Goal: Task Accomplishment & Management: Complete application form

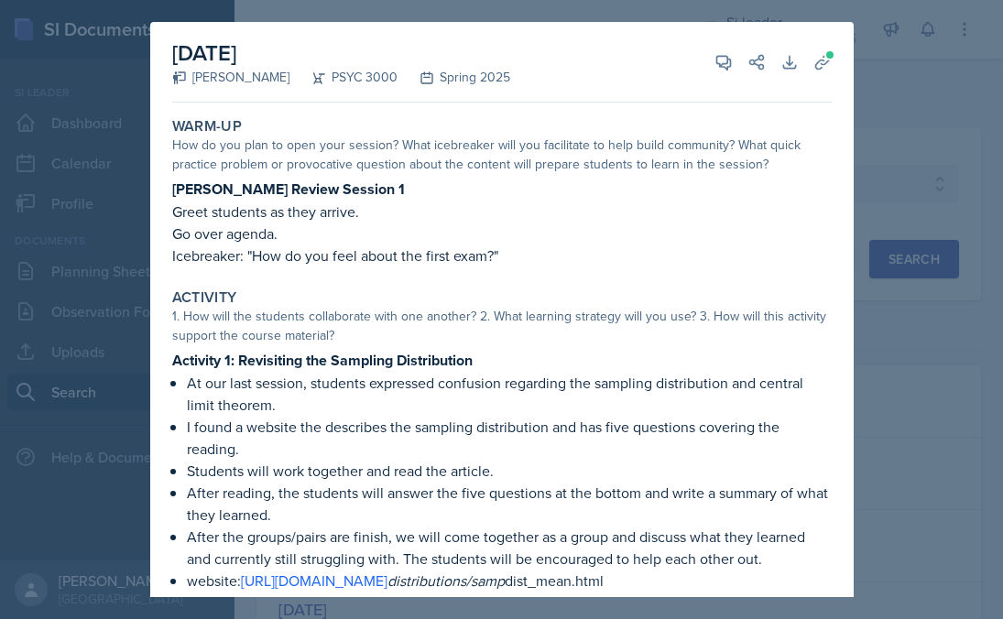
select select "e2039551-f485-4c1b-a525-5b9893bb04c4"
select select "all"
select select "1"
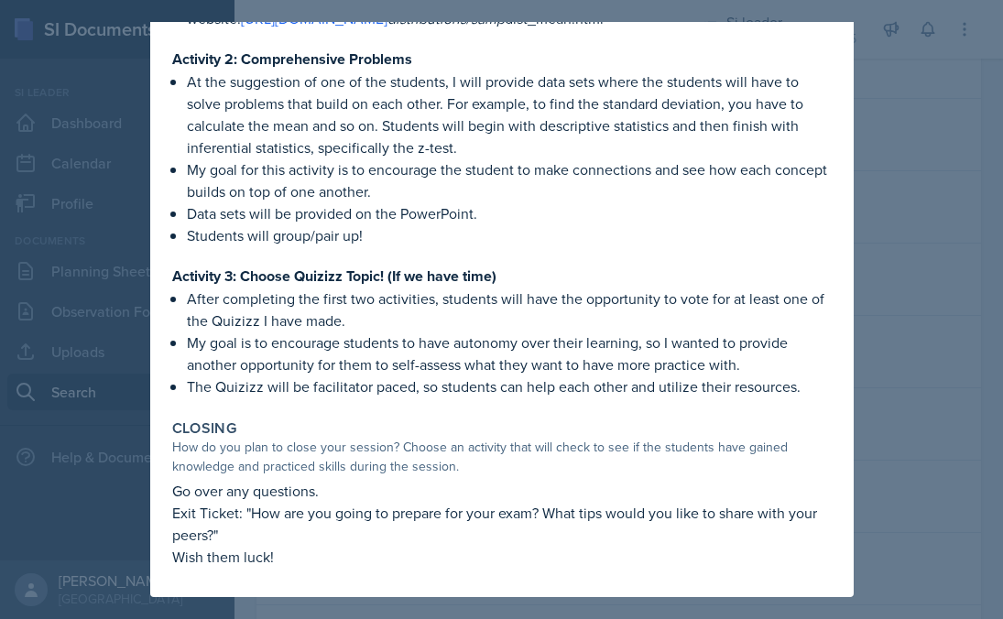
click at [886, 279] on div at bounding box center [501, 309] width 1003 height 619
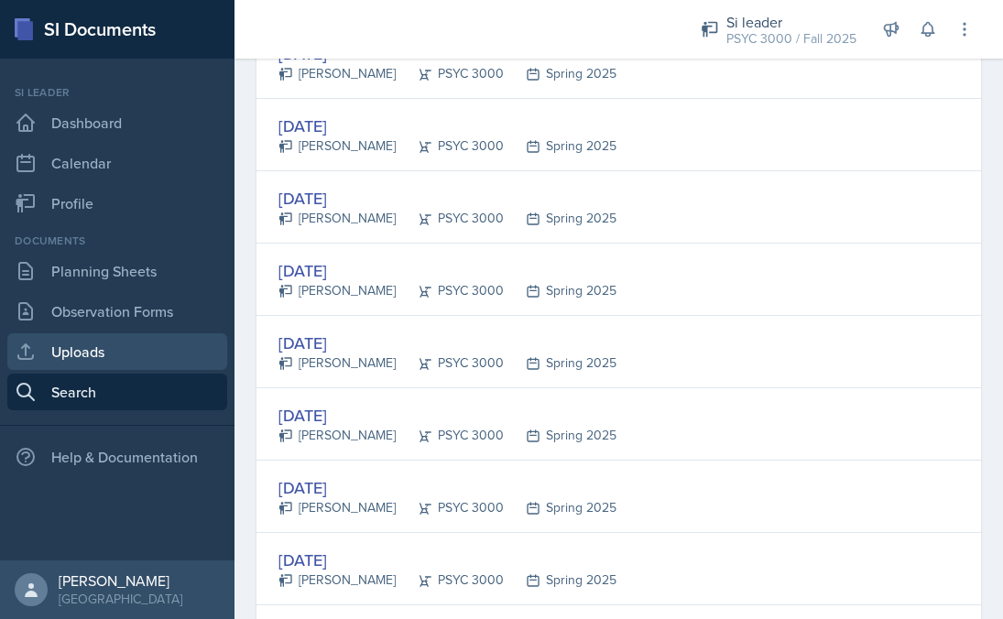
click at [171, 363] on link "Uploads" at bounding box center [117, 351] width 220 height 37
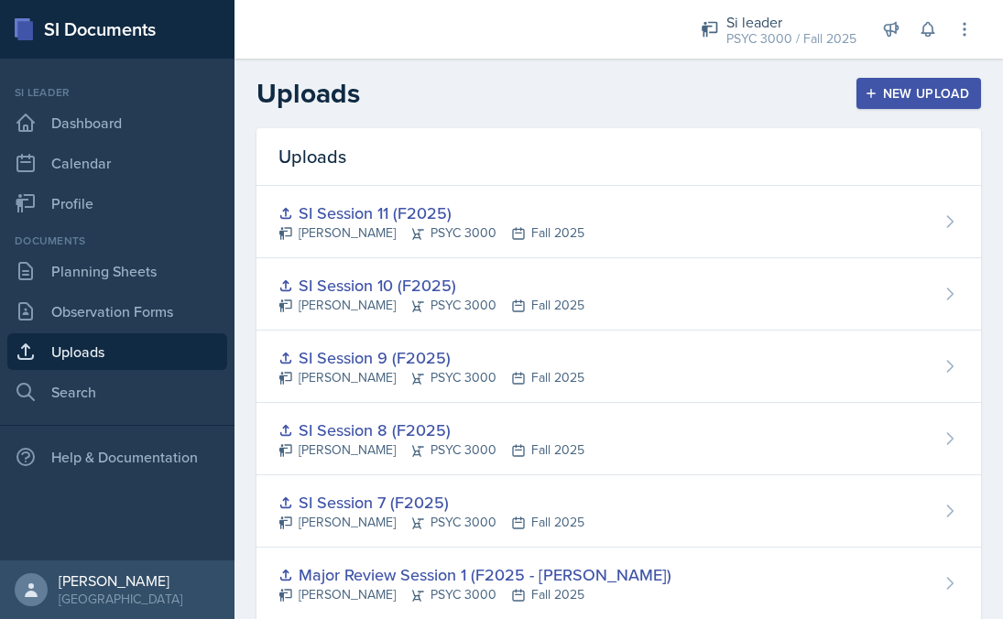
click at [894, 93] on div "New Upload" at bounding box center [919, 93] width 102 height 15
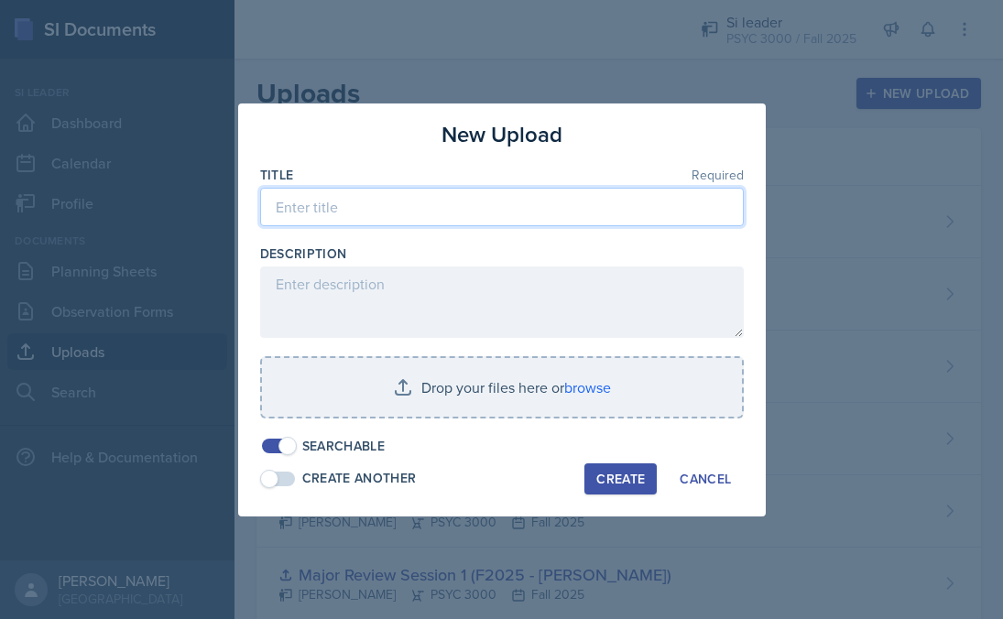
click at [538, 210] on input at bounding box center [502, 207] width 484 height 38
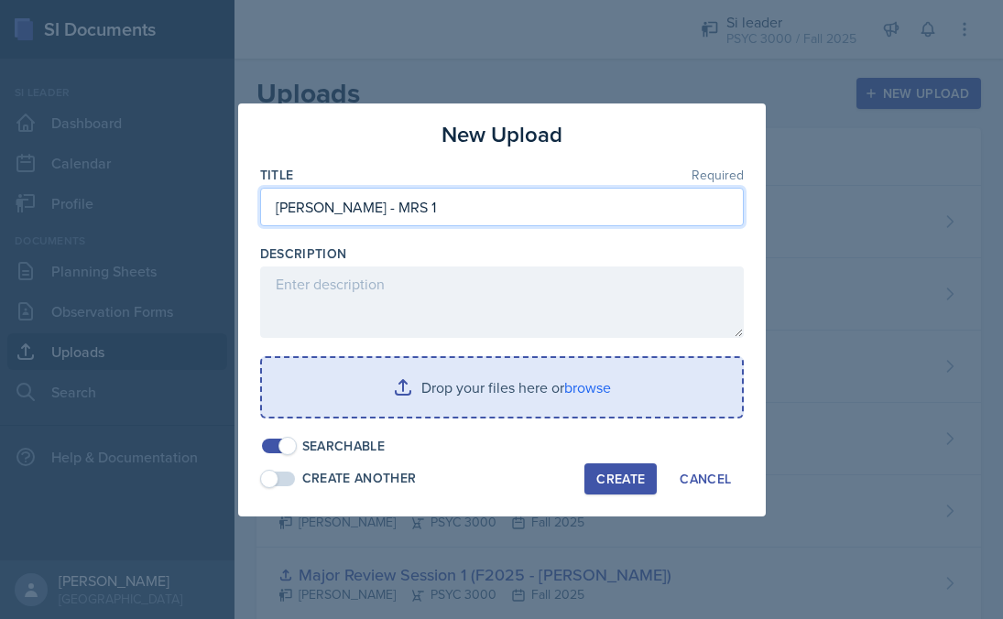
type input "[PERSON_NAME] - MRS 1"
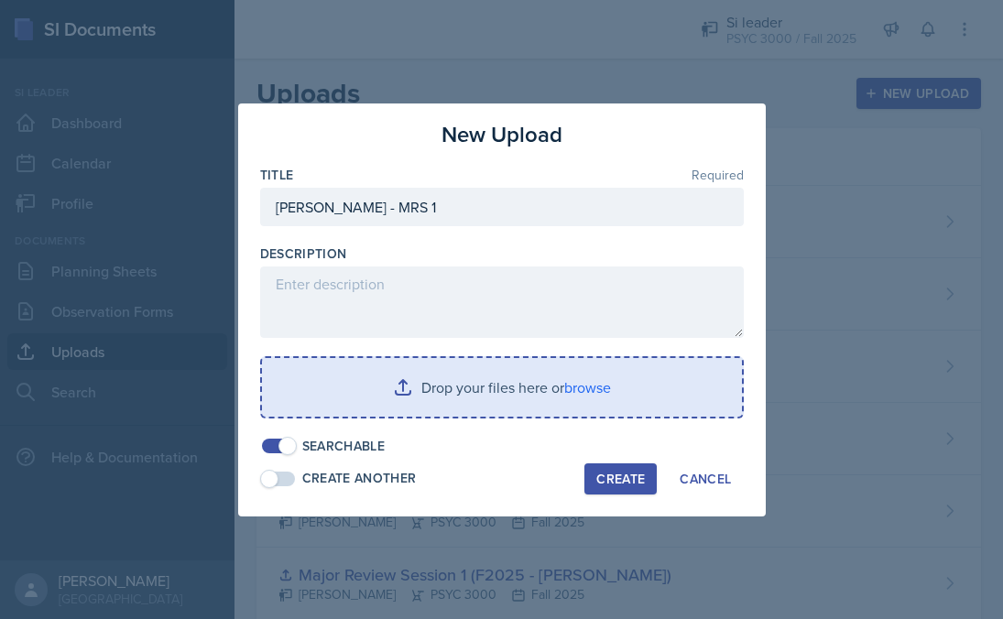
click at [528, 393] on input "file" at bounding box center [502, 387] width 480 height 59
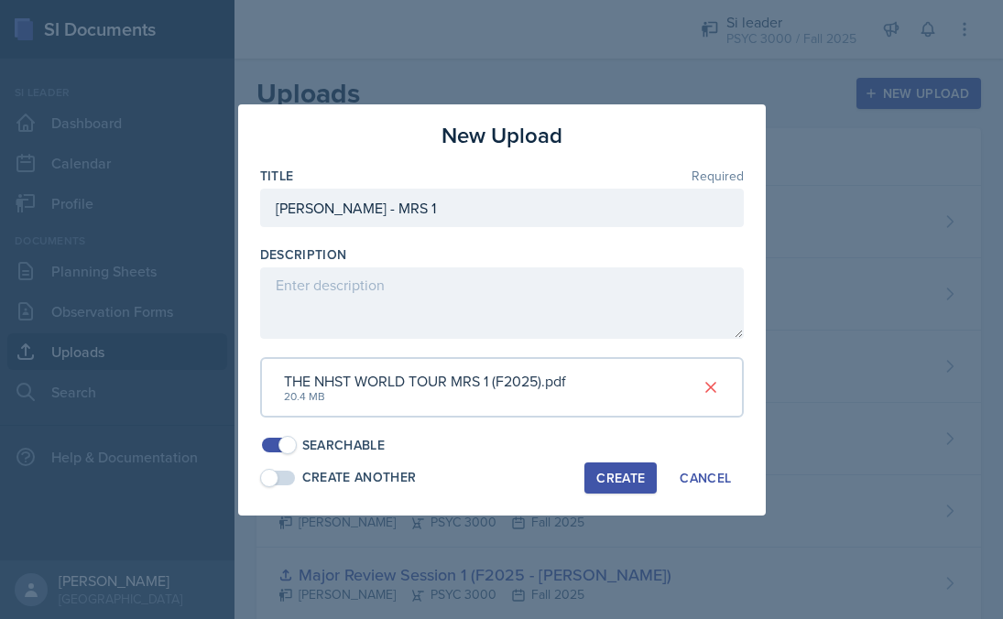
click at [605, 481] on button "Create" at bounding box center [620, 478] width 72 height 31
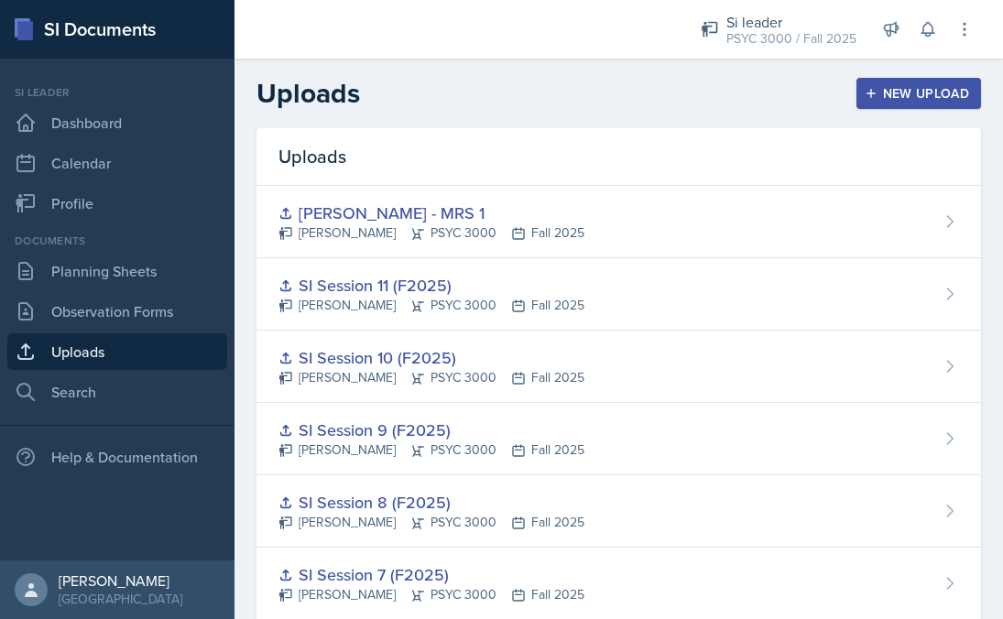
click at [927, 92] on div "New Upload" at bounding box center [919, 93] width 102 height 15
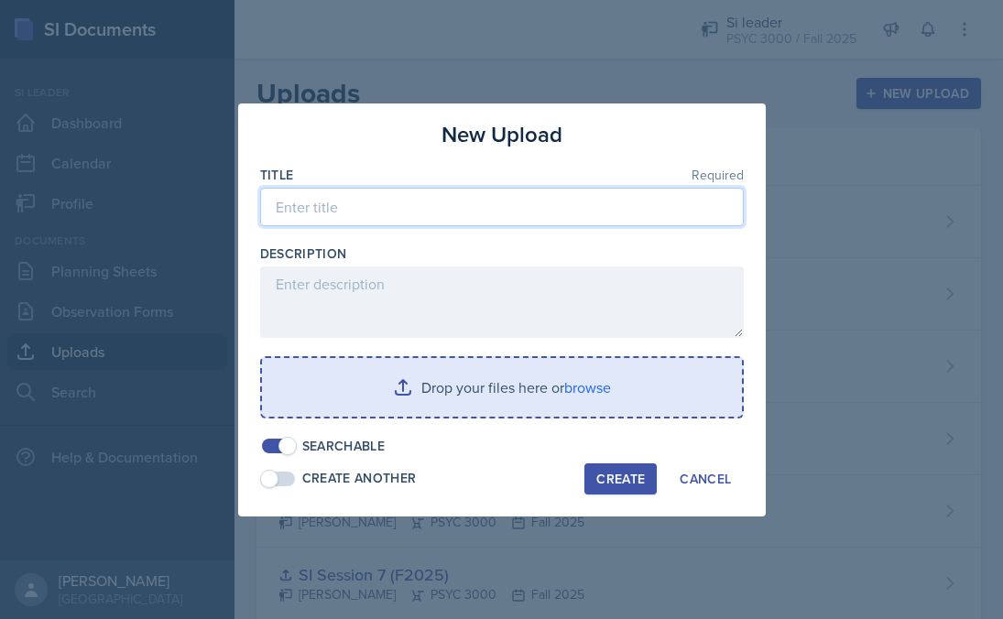
click at [533, 202] on input at bounding box center [502, 207] width 484 height 38
paste input "CANCELLED -- EXAM/No New material"
type input "CANCELLED -- EXAM/No New material"
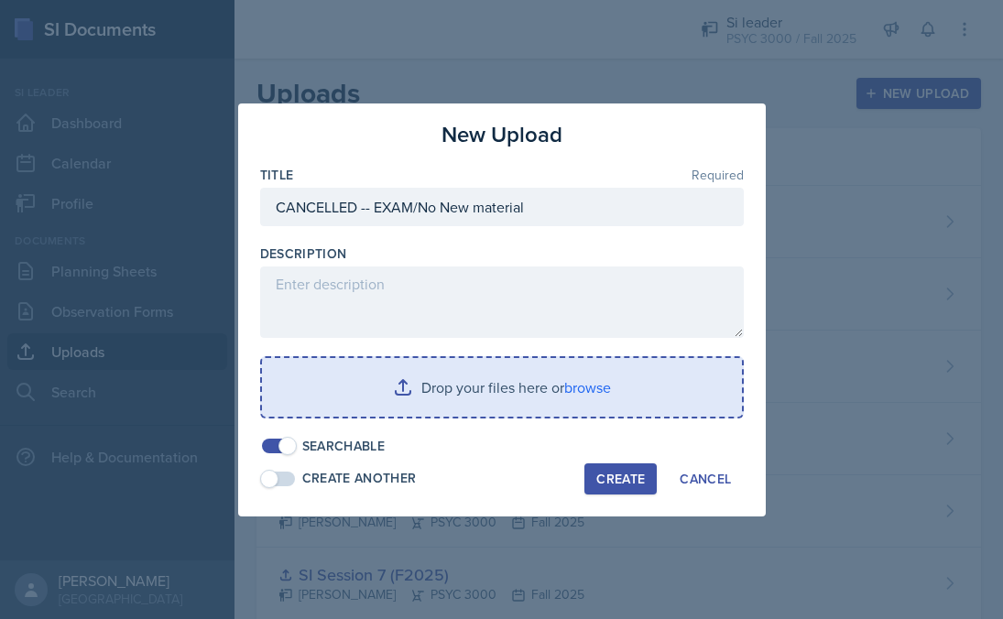
click at [512, 387] on input "file" at bounding box center [502, 387] width 480 height 59
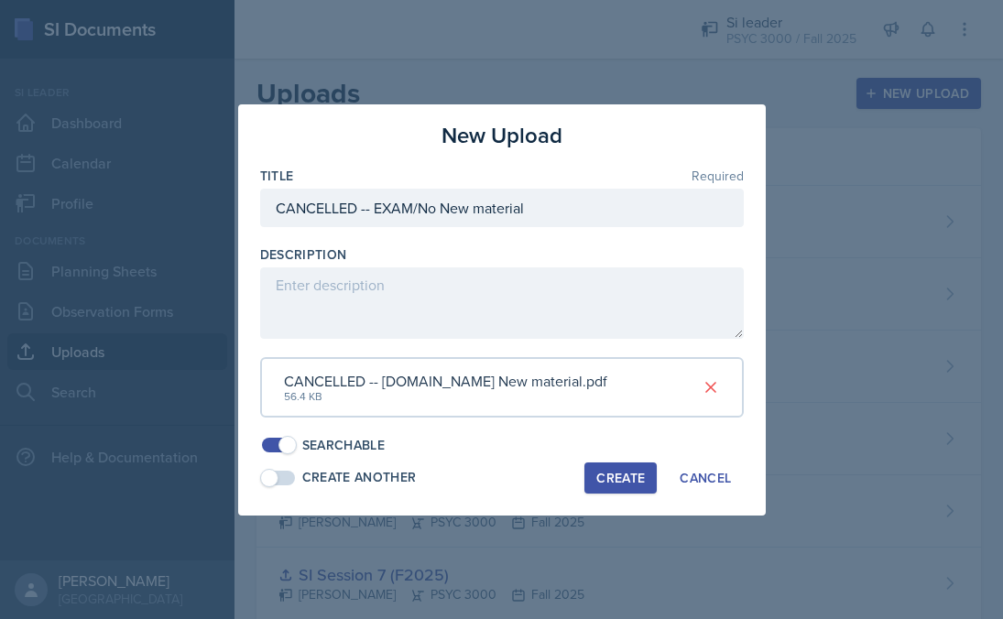
click at [610, 473] on div "Create" at bounding box center [620, 478] width 49 height 15
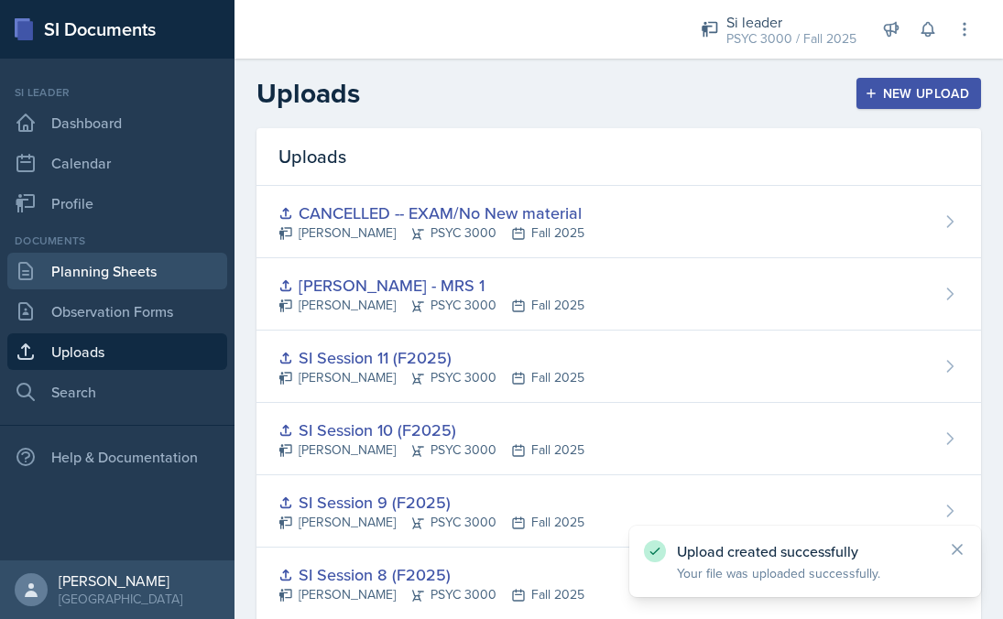
click at [142, 284] on link "Planning Sheets" at bounding box center [117, 271] width 220 height 37
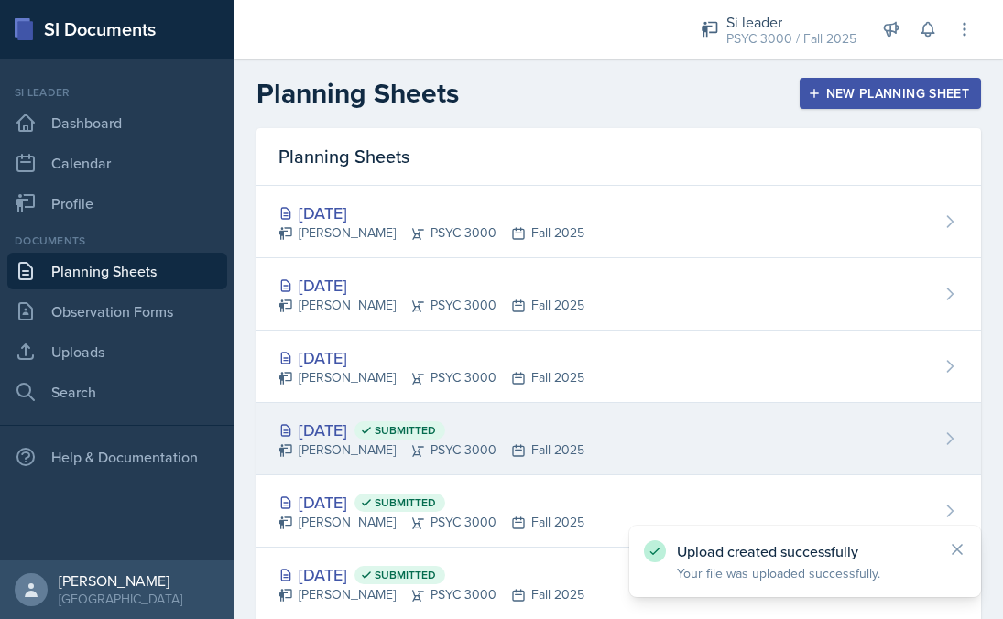
click at [421, 409] on div "[DATE] Submitted [PERSON_NAME] PSYC 3000 Fall 2025" at bounding box center [619, 439] width 725 height 72
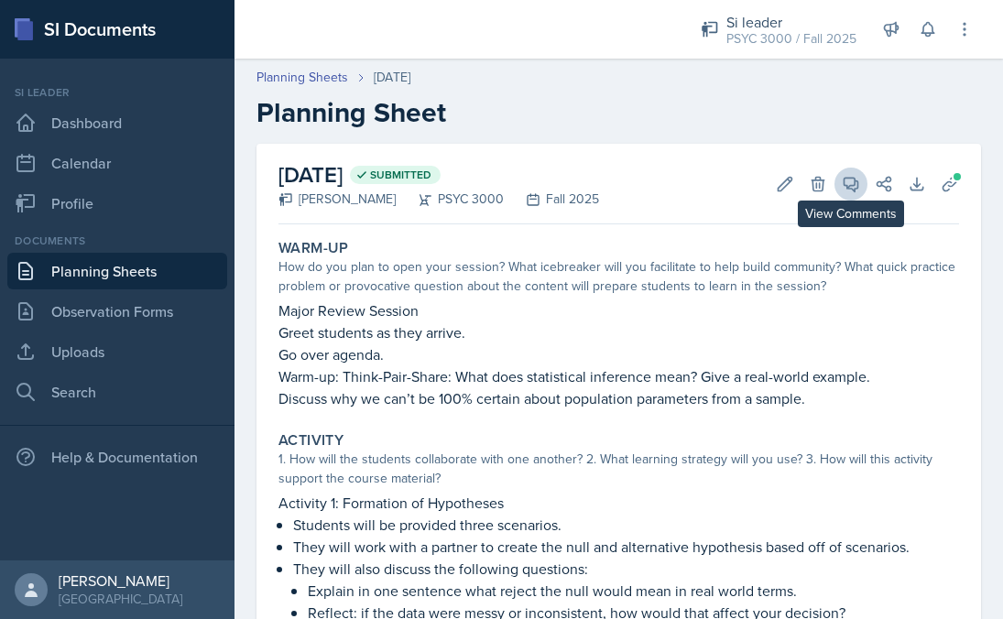
click at [845, 185] on icon at bounding box center [852, 185] width 14 height 14
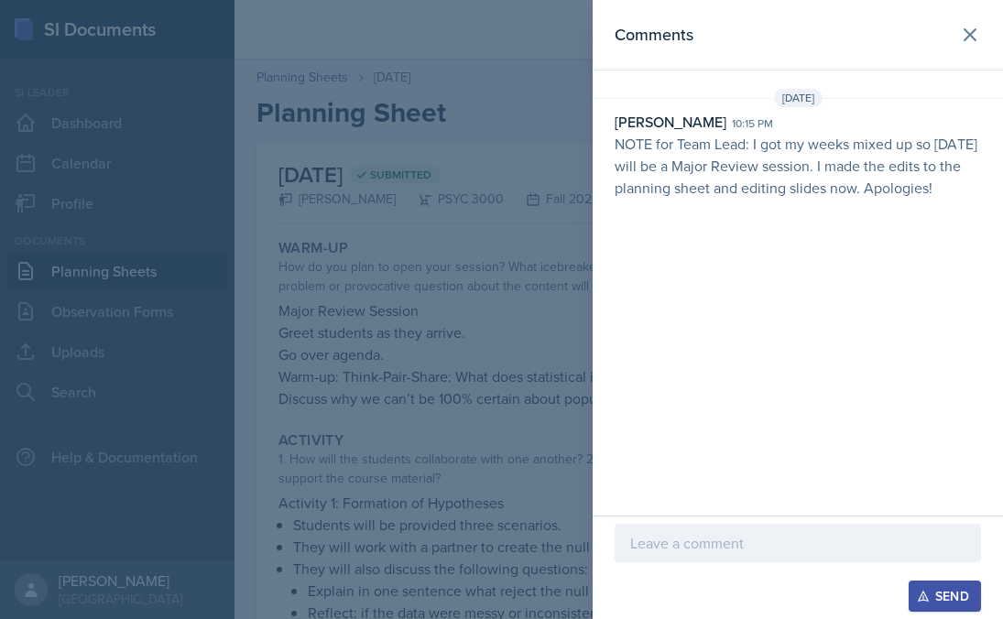
click at [779, 547] on p at bounding box center [797, 543] width 335 height 22
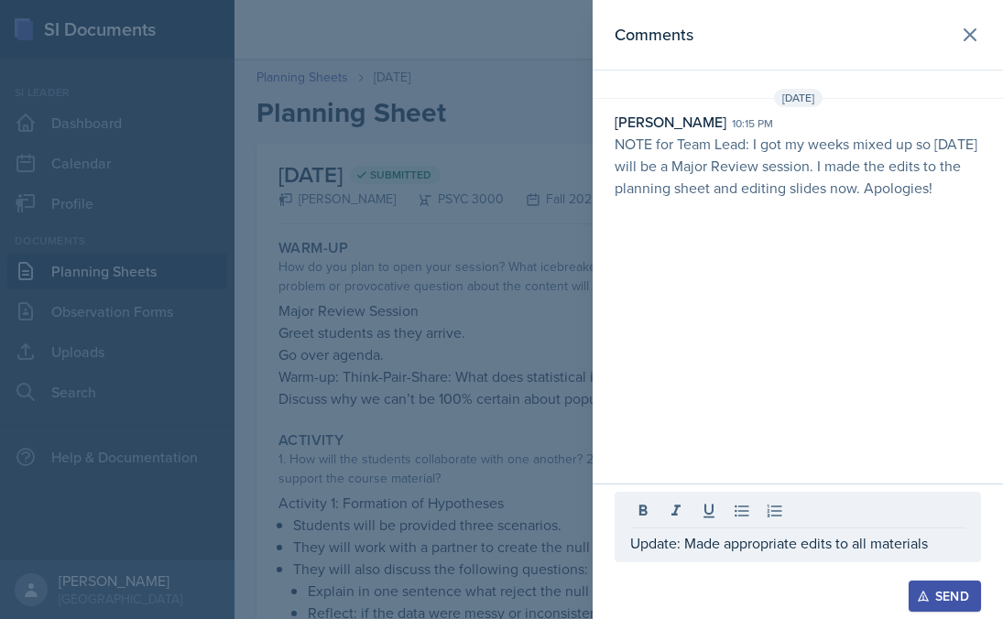
click at [911, 587] on button "Send" at bounding box center [945, 596] width 72 height 31
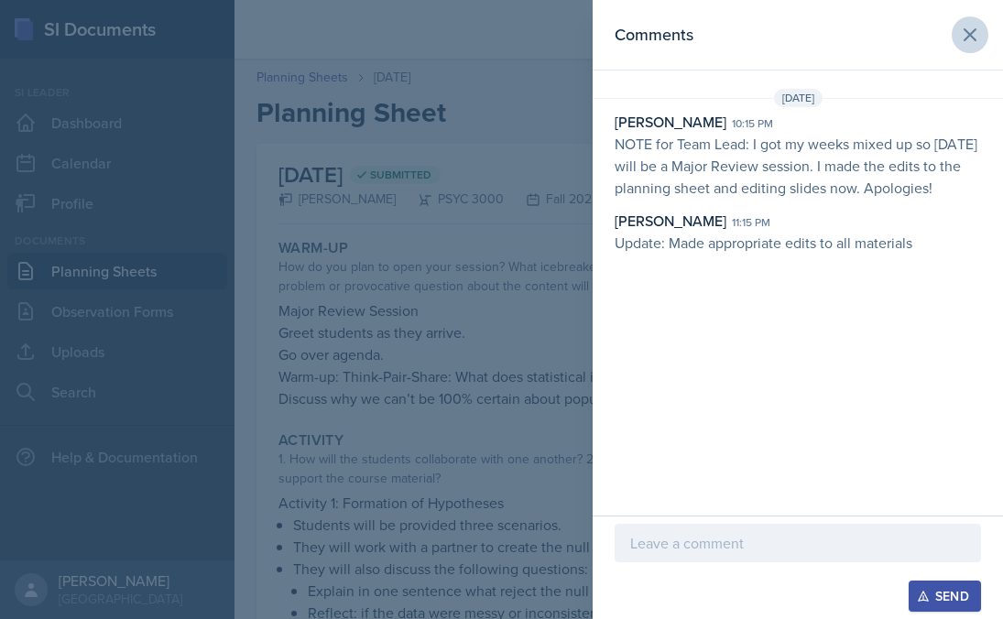
click at [968, 33] on icon at bounding box center [970, 34] width 11 height 11
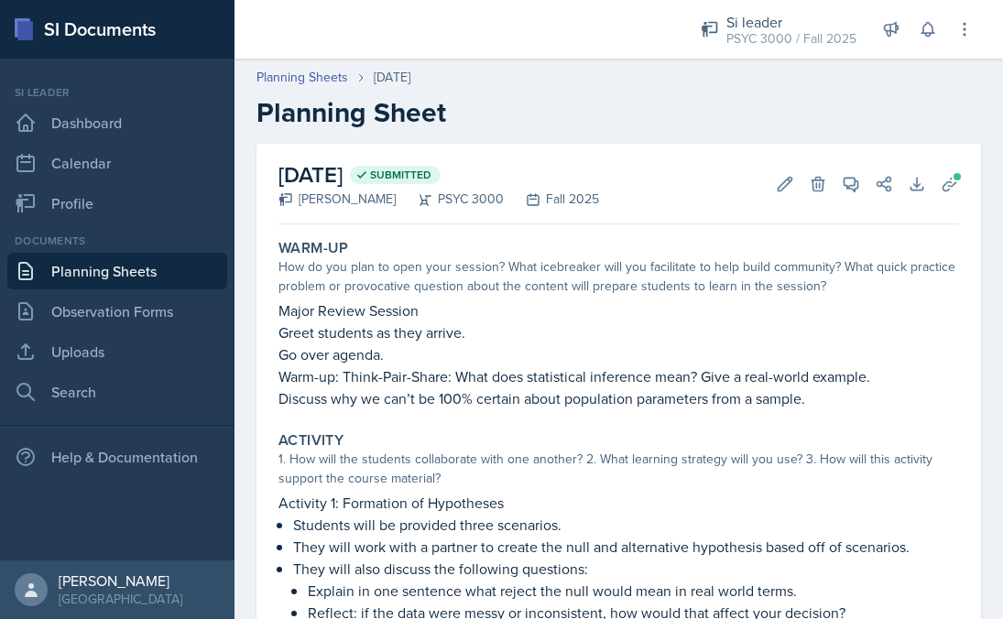
click at [142, 260] on link "Planning Sheets" at bounding box center [117, 271] width 220 height 37
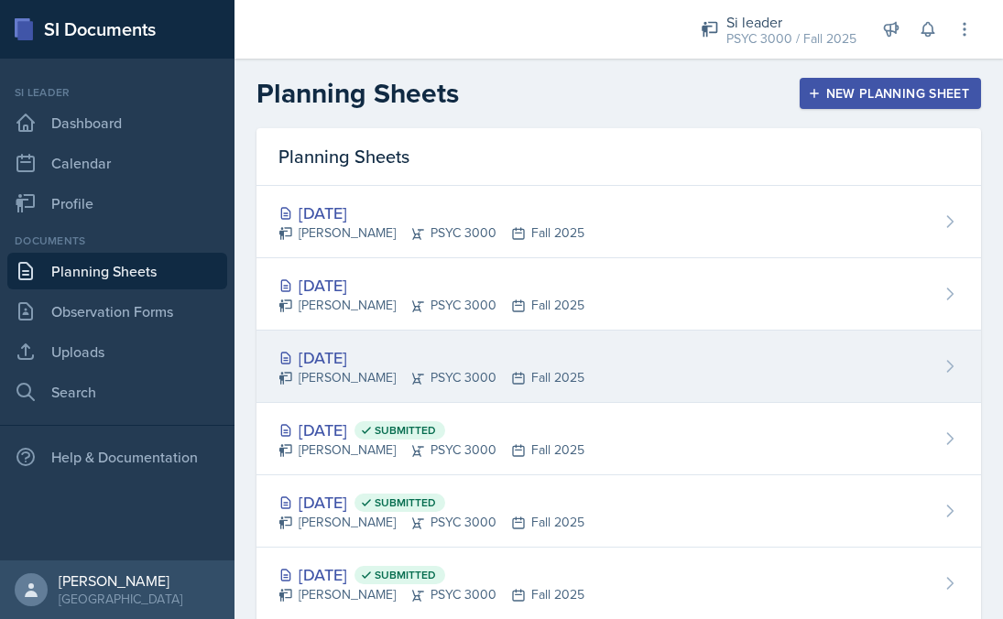
click at [385, 353] on div "[DATE]" at bounding box center [432, 357] width 306 height 25
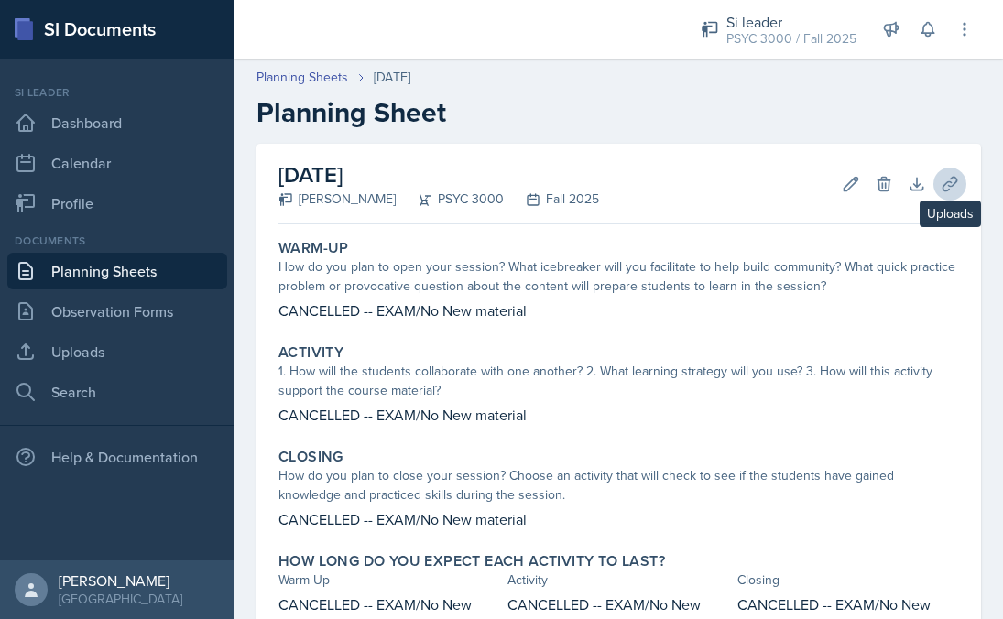
click at [941, 180] on icon at bounding box center [950, 184] width 18 height 18
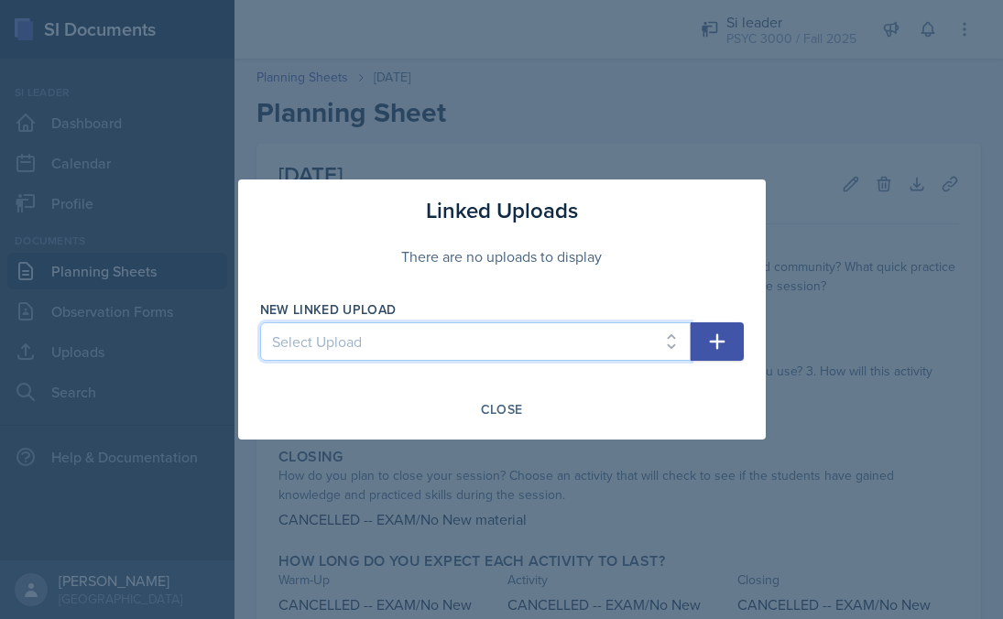
select select "81c2979b-e0e1-4db1-b1ea-d9bec44579e1"
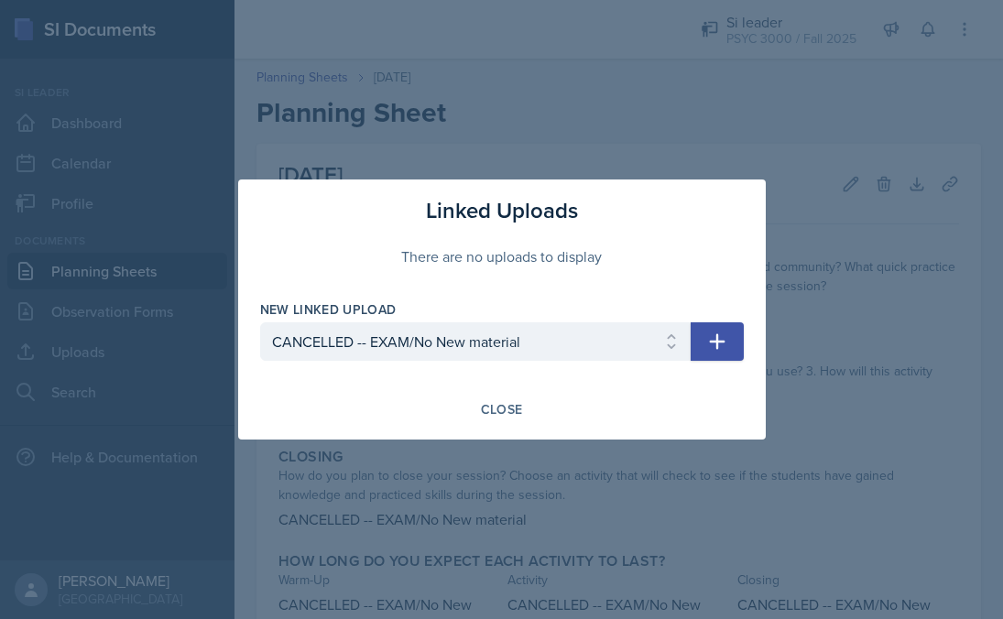
click at [730, 347] on button "button" at bounding box center [717, 341] width 53 height 38
select select
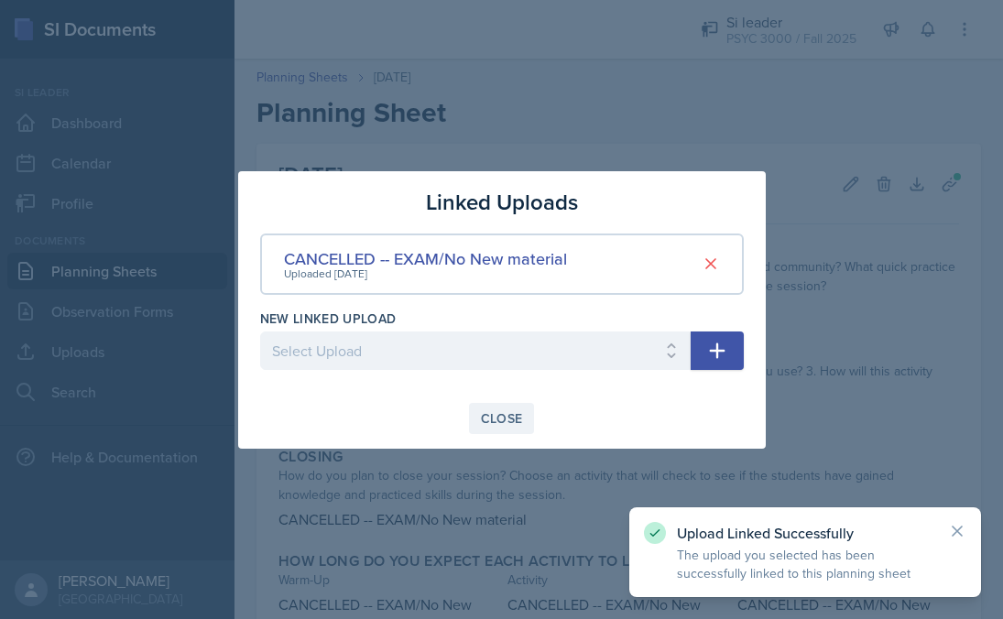
click at [510, 424] on div "Close" at bounding box center [502, 418] width 42 height 15
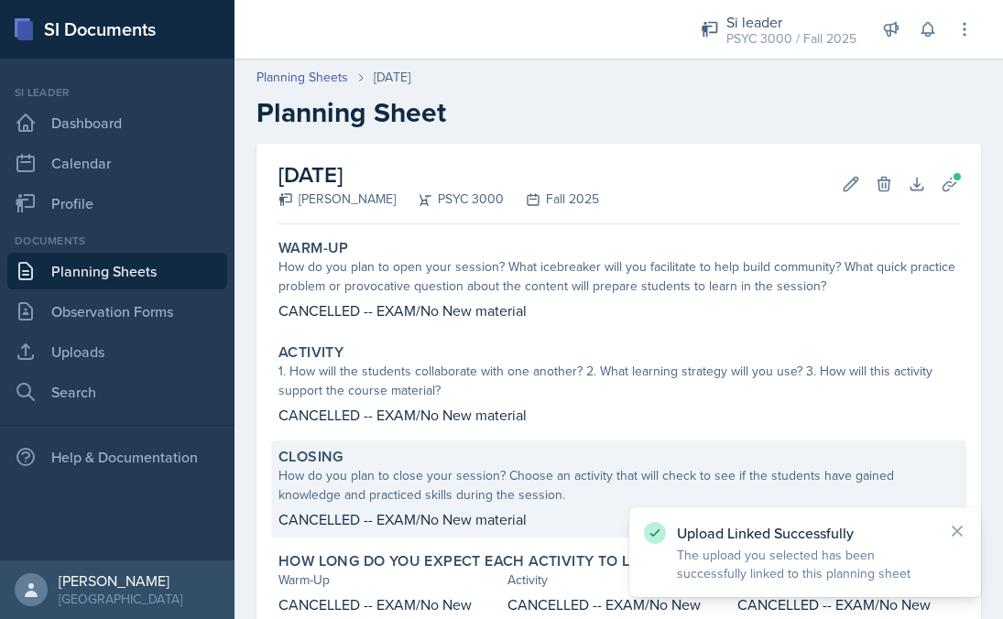
scroll to position [145, 0]
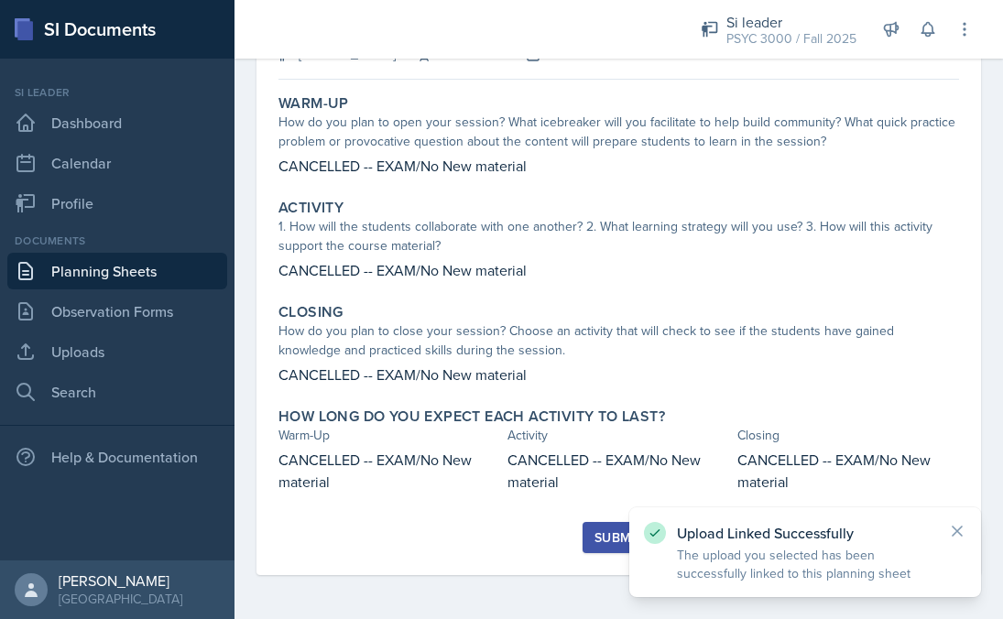
click at [595, 537] on div "Submit" at bounding box center [619, 537] width 49 height 15
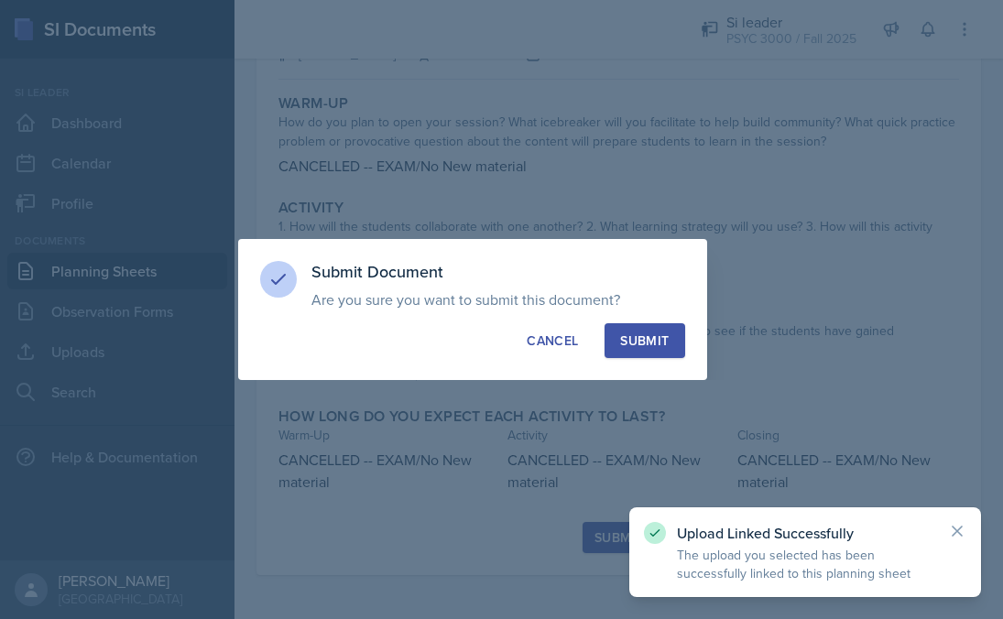
click at [641, 340] on div "Submit" at bounding box center [644, 341] width 49 height 18
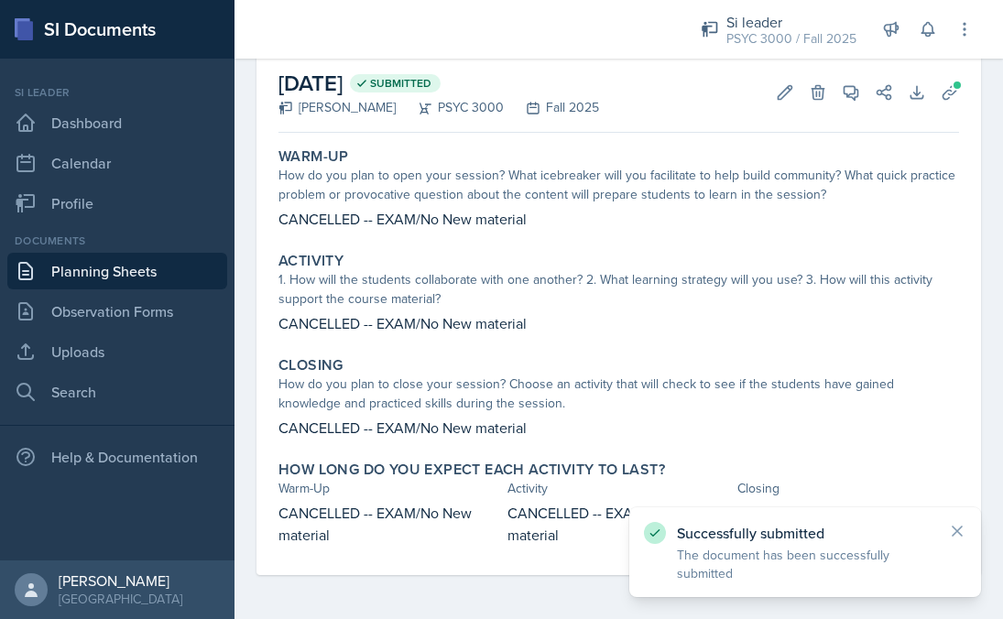
scroll to position [0, 0]
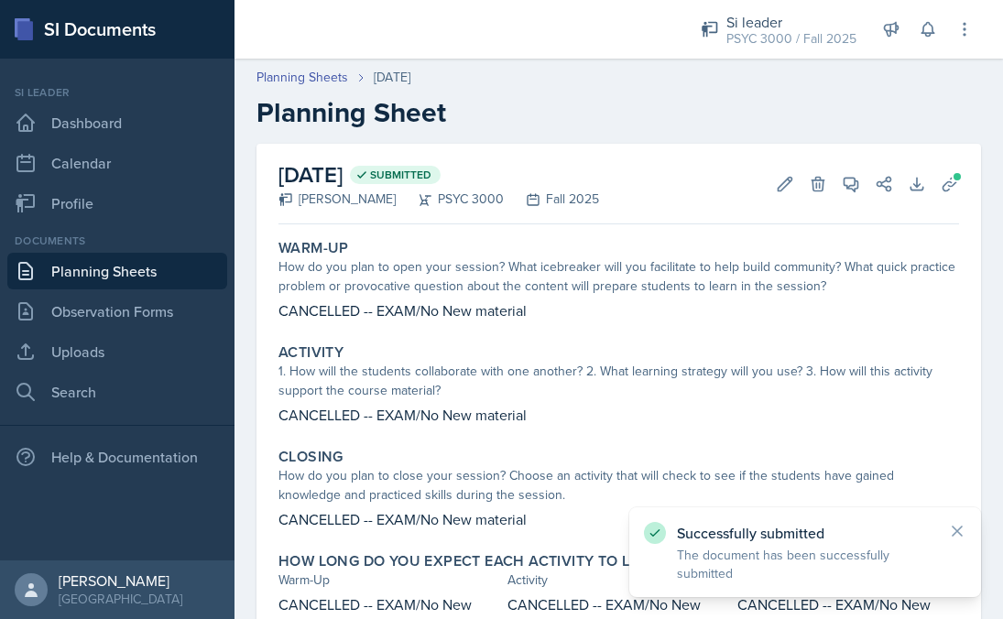
click at [154, 282] on link "Planning Sheets" at bounding box center [117, 271] width 220 height 37
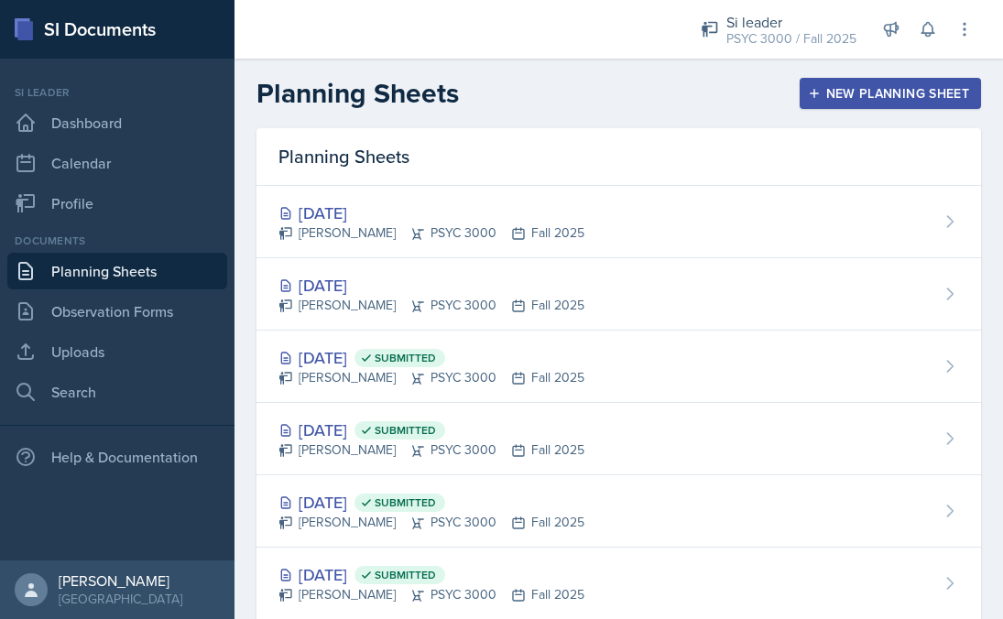
click at [26, 271] on icon at bounding box center [25, 271] width 13 height 16
click at [49, 269] on link "Planning Sheets" at bounding box center [117, 271] width 220 height 37
click at [86, 133] on link "Dashboard" at bounding box center [117, 122] width 220 height 37
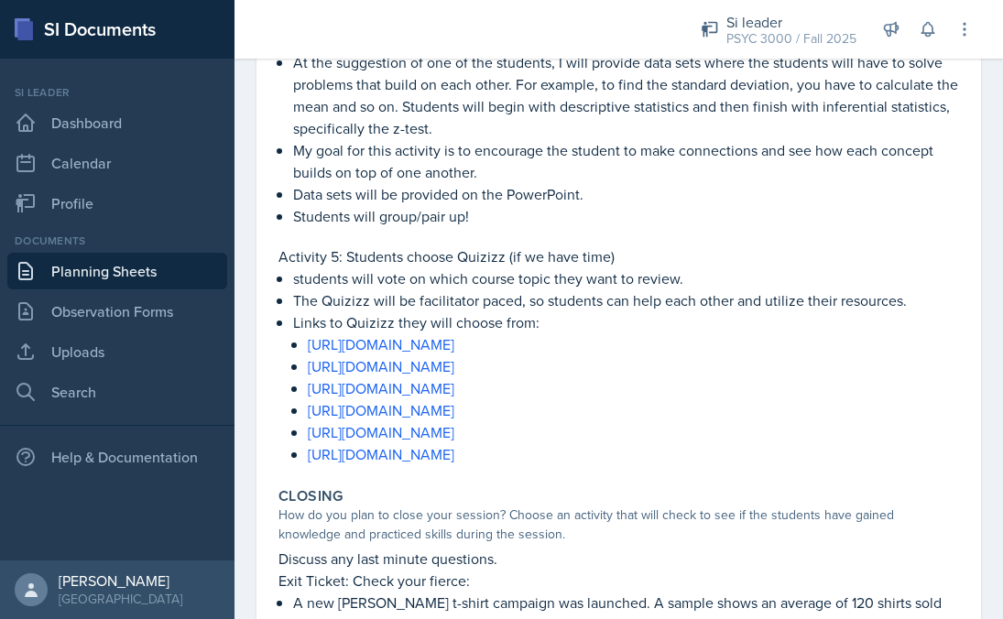
click at [567, 144] on p "My goal for this activity is to encourage the student to make connections and s…" at bounding box center [626, 161] width 666 height 44
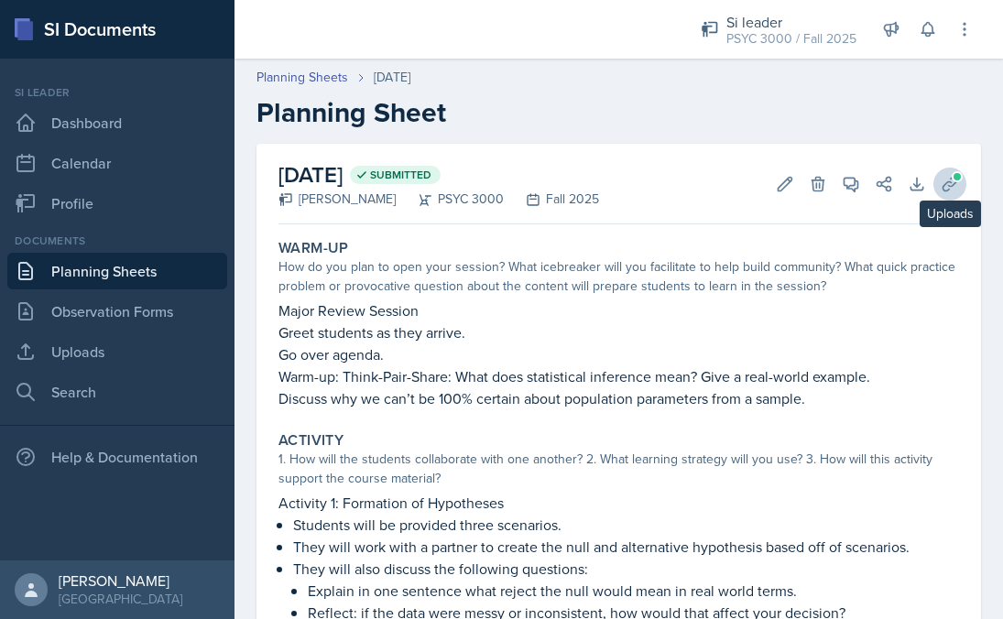
click at [952, 179] on span at bounding box center [957, 176] width 11 height 11
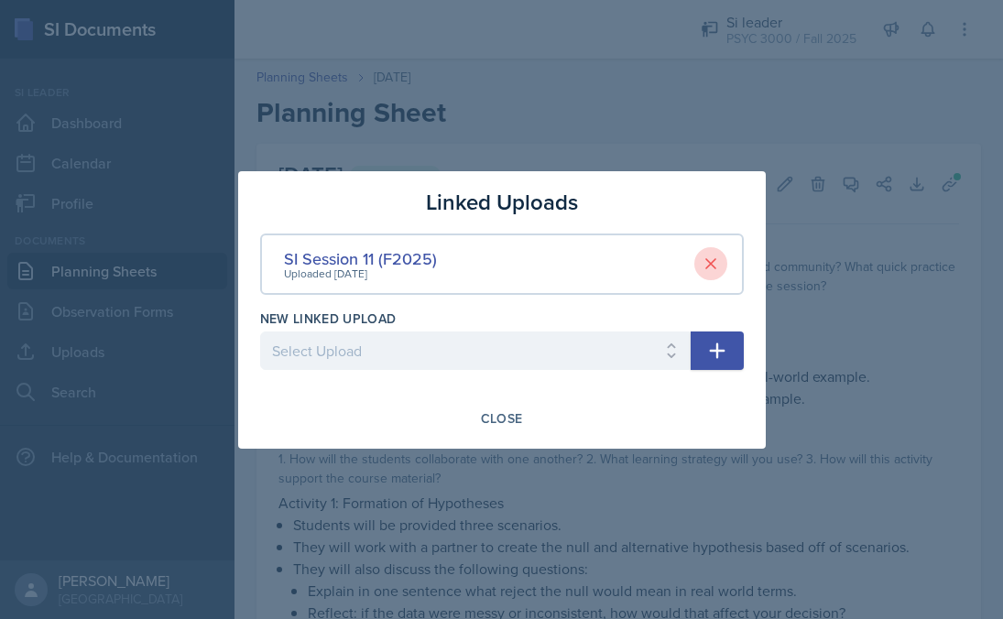
click at [712, 262] on icon at bounding box center [710, 263] width 9 height 9
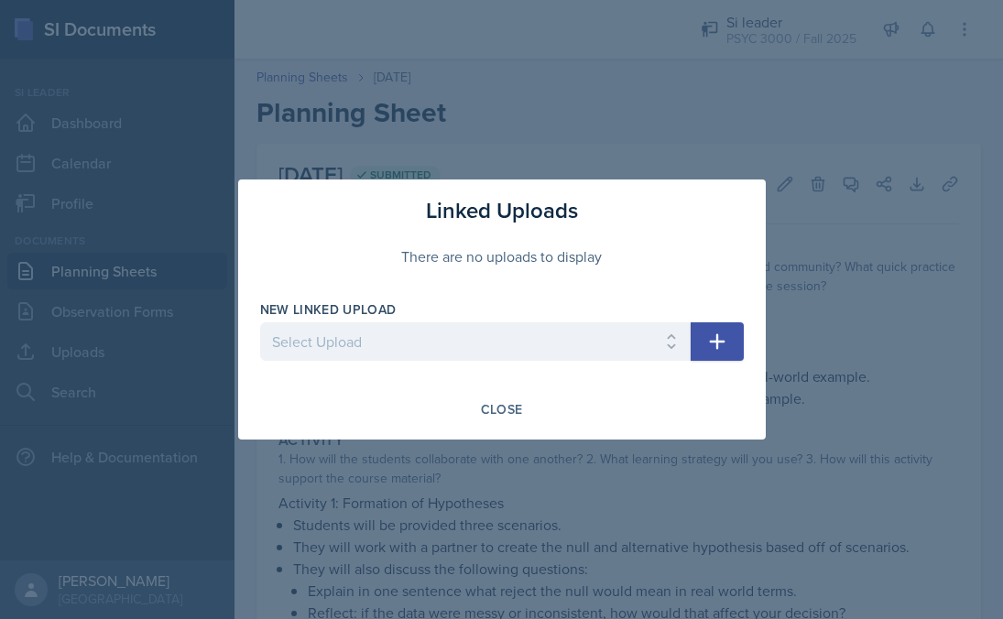
click at [750, 427] on div "Linked Uploads There are no uploads to display New Linked Upload Select Upload …" at bounding box center [502, 310] width 528 height 260
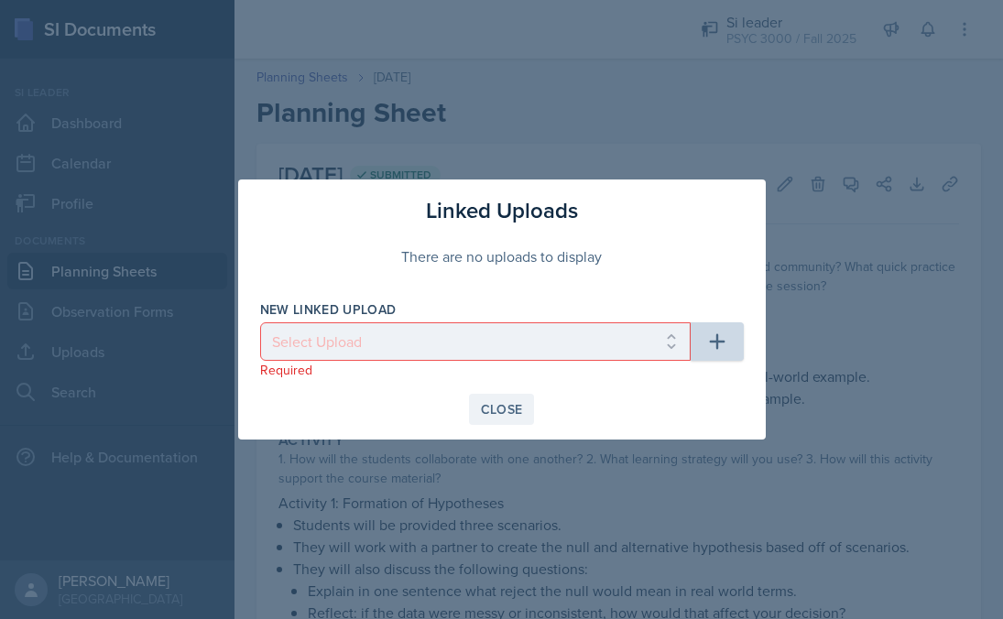
click at [514, 421] on button "Close" at bounding box center [502, 409] width 66 height 31
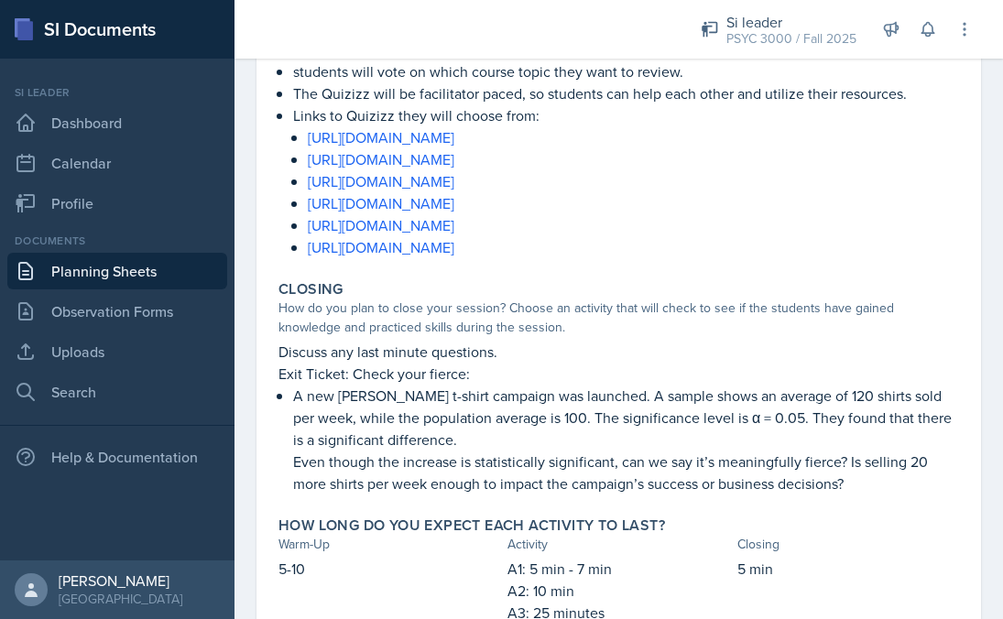
scroll to position [1352, 0]
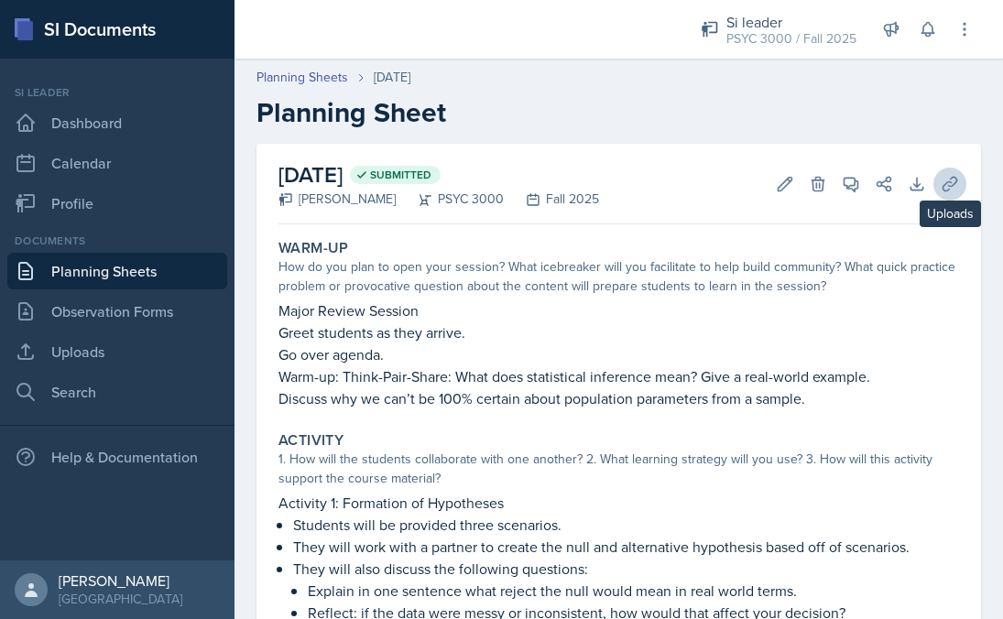
click at [945, 184] on button "Uploads" at bounding box center [950, 184] width 33 height 33
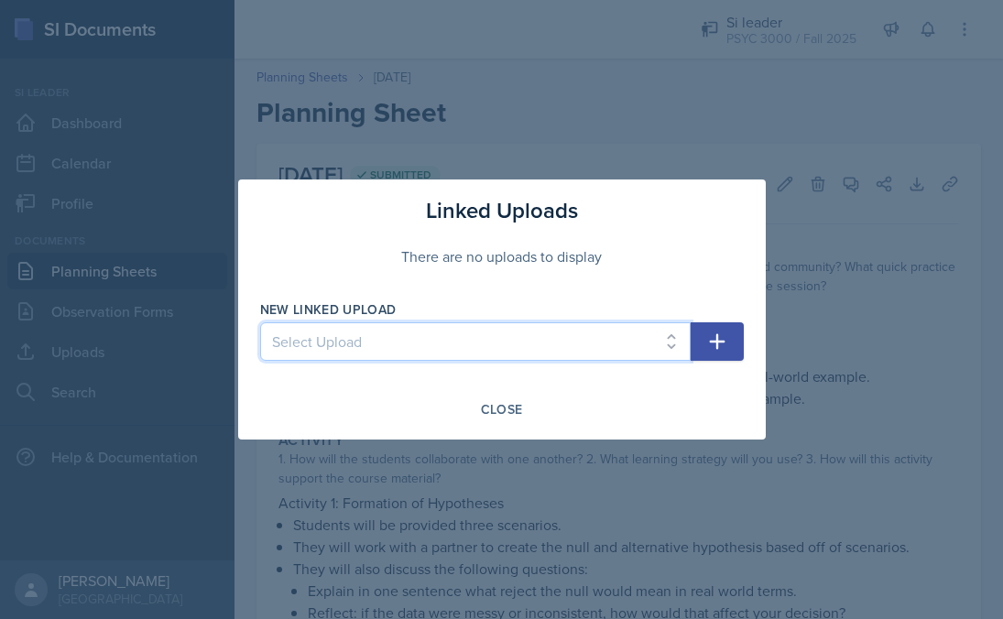
select select "0f75ad8f-31e6-49a8-a01f-6cda06c64371"
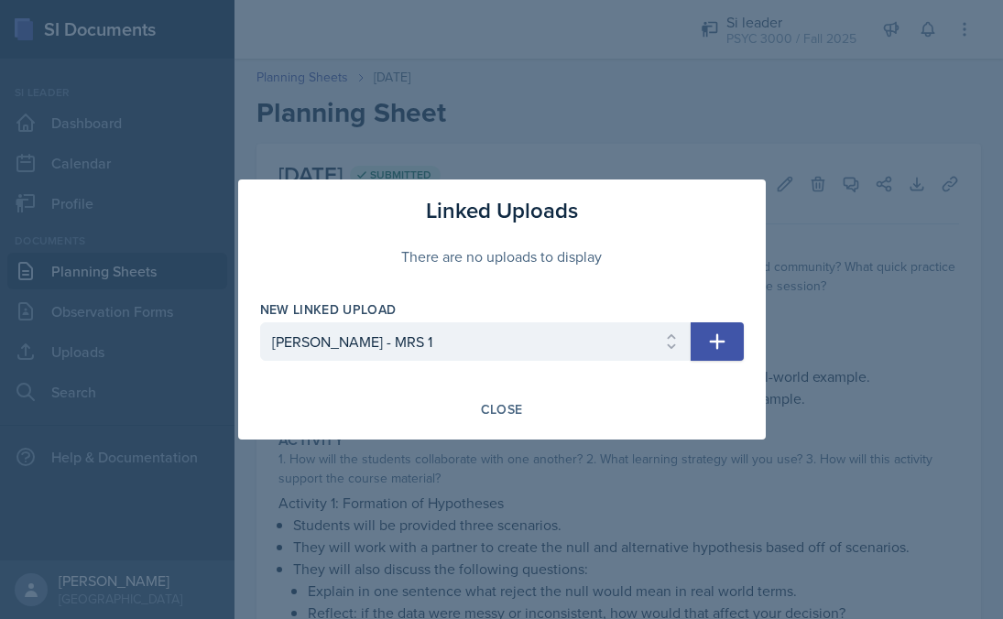
click at [715, 344] on icon "button" at bounding box center [717, 342] width 22 height 22
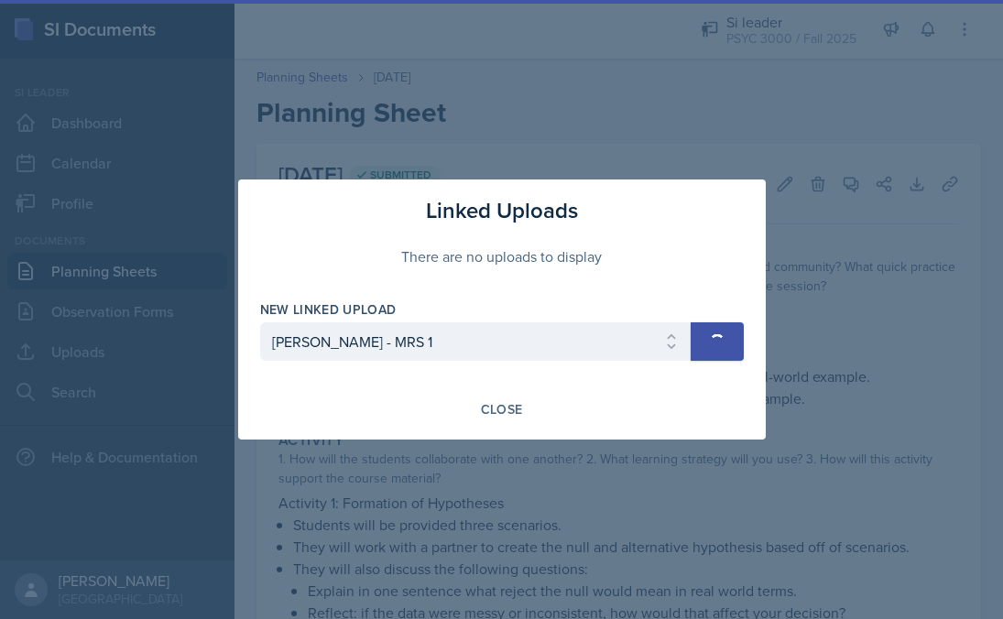
select select
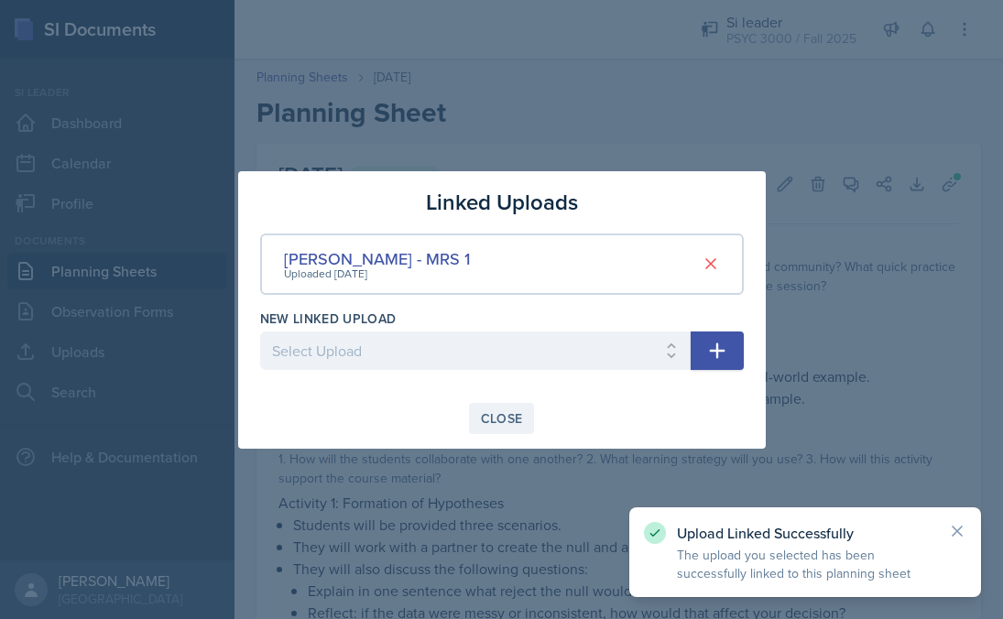
click at [508, 429] on button "Close" at bounding box center [502, 418] width 66 height 31
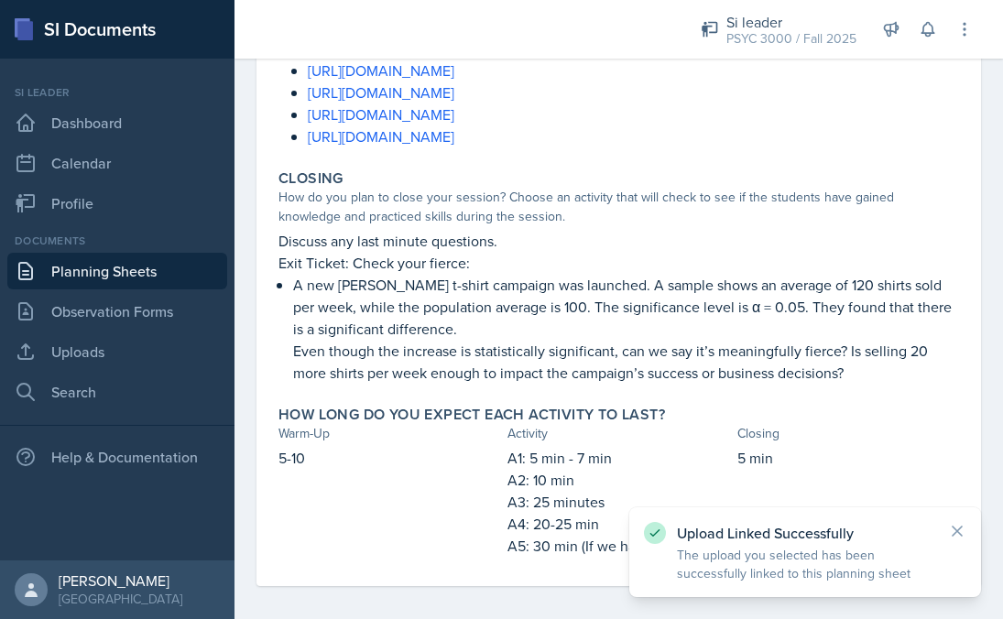
scroll to position [1352, 0]
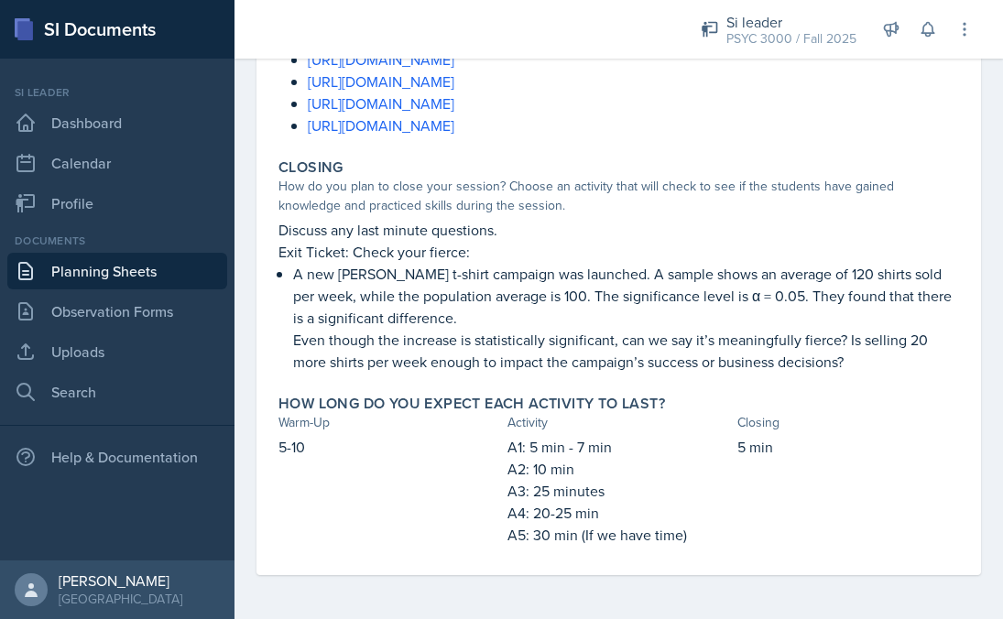
click at [201, 279] on link "Planning Sheets" at bounding box center [117, 271] width 220 height 37
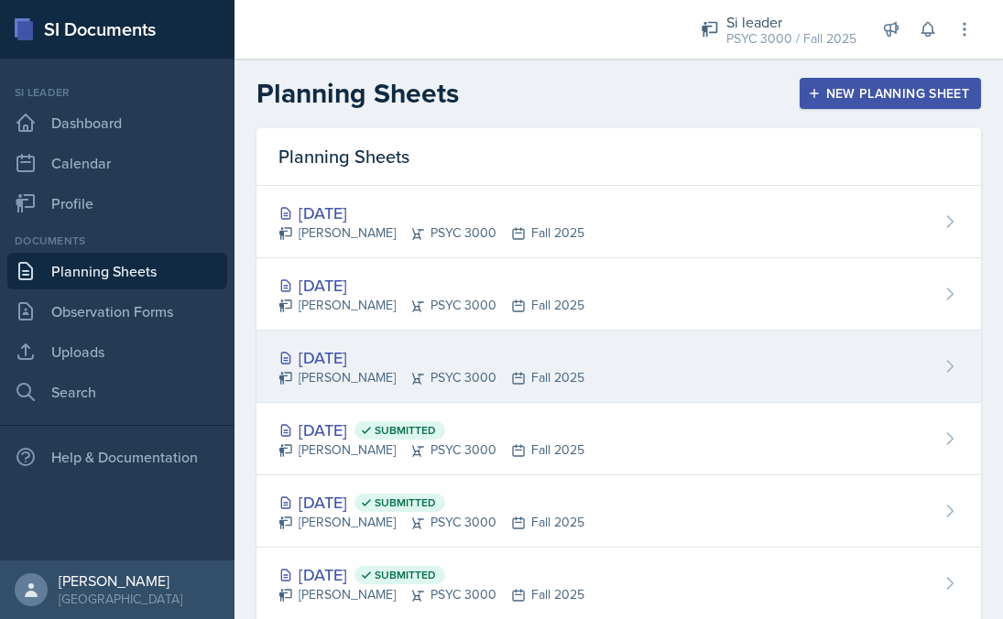
click at [614, 358] on div "Sep 29th, 2025 Maci DeMott PSYC 3000 Fall 2025" at bounding box center [619, 367] width 725 height 72
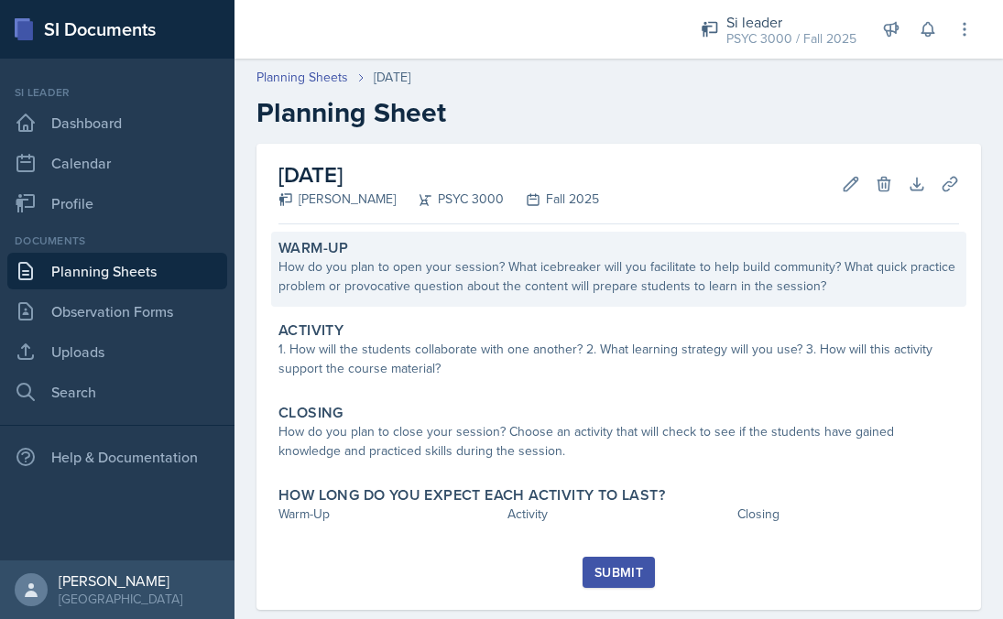
click at [583, 259] on div "How do you plan to open your session? What icebreaker will you facilitate to he…" at bounding box center [619, 276] width 681 height 38
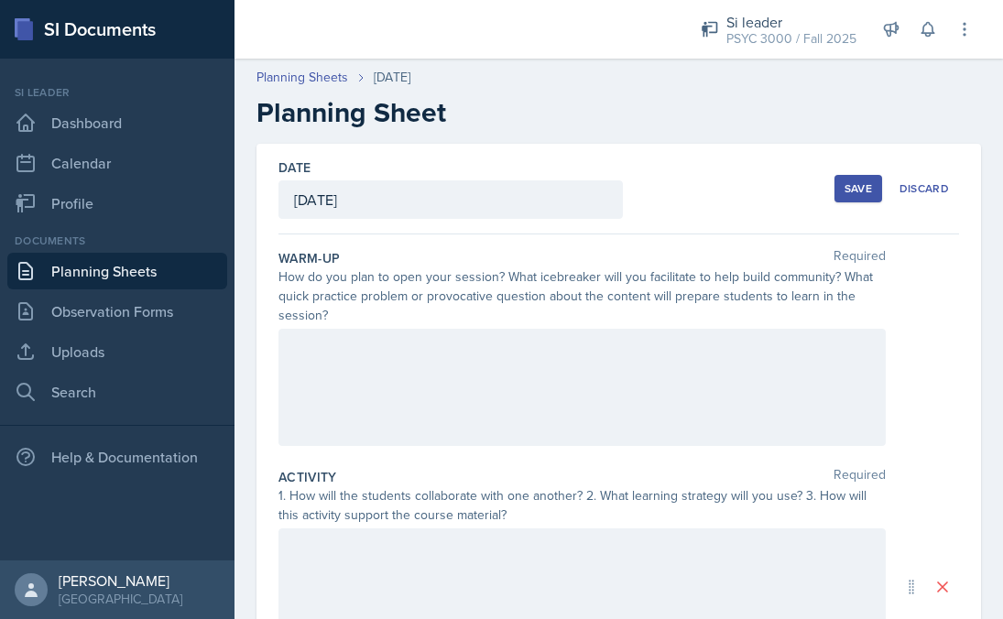
click at [519, 372] on div at bounding box center [582, 387] width 607 height 117
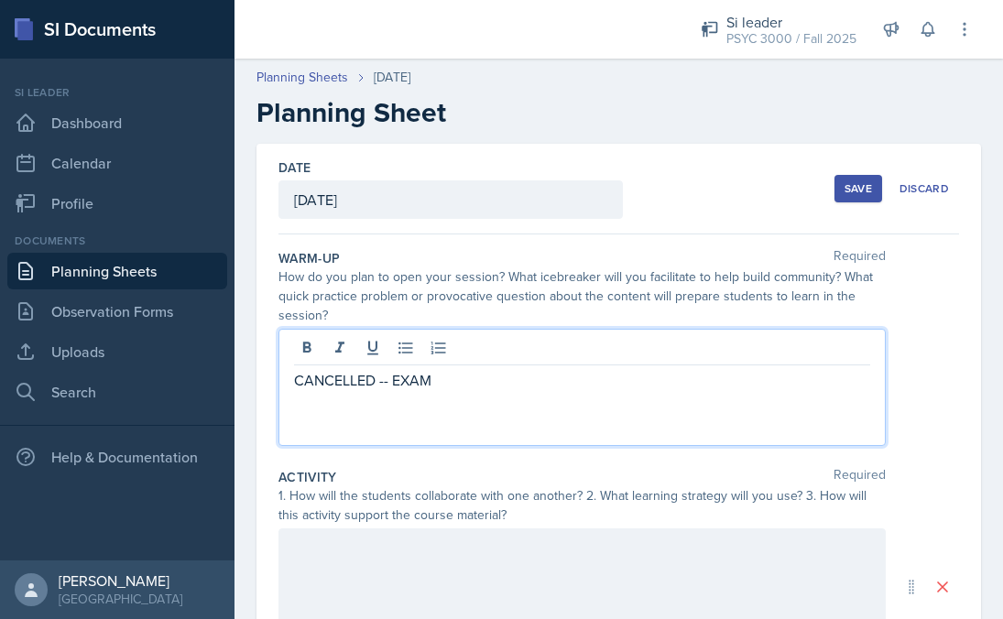
click at [411, 388] on p "CANCELLED -- EXAM" at bounding box center [582, 380] width 576 height 22
copy p "CANCELLED -- EXAM"
click at [306, 551] on div at bounding box center [582, 587] width 607 height 117
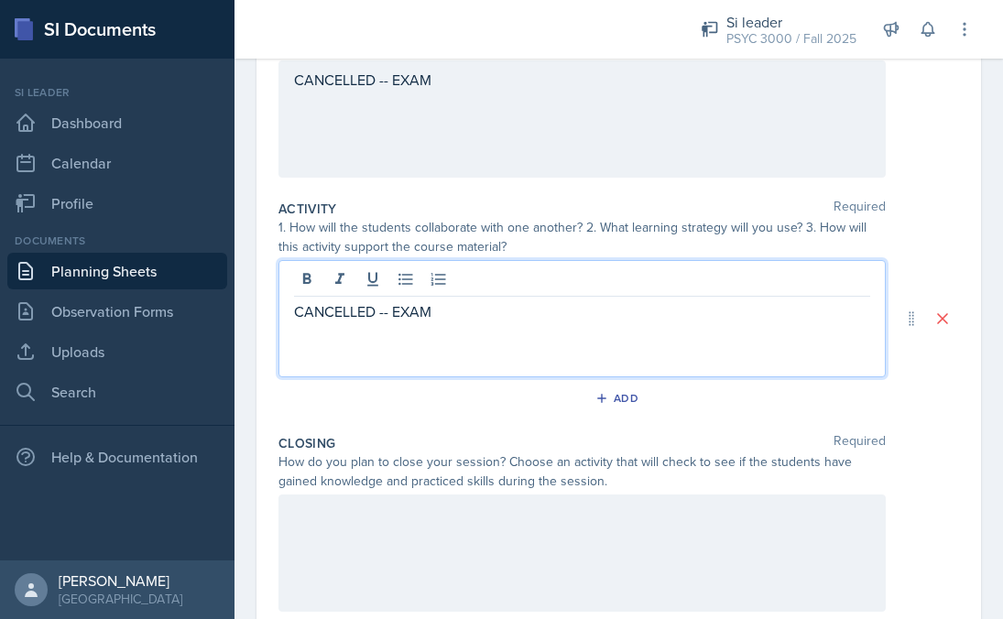
scroll to position [331, 0]
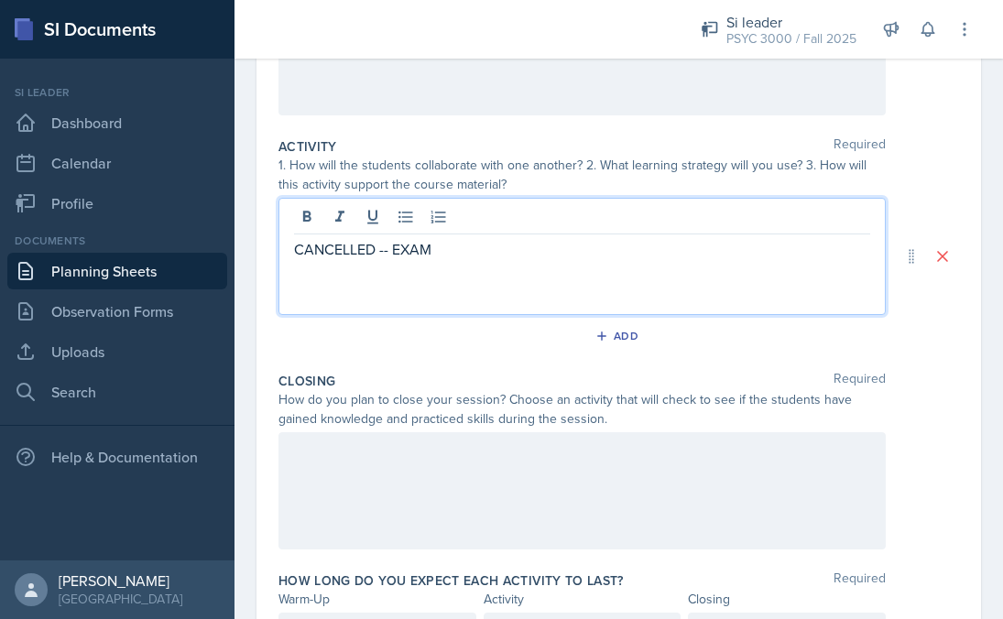
click at [361, 471] on div at bounding box center [582, 490] width 607 height 117
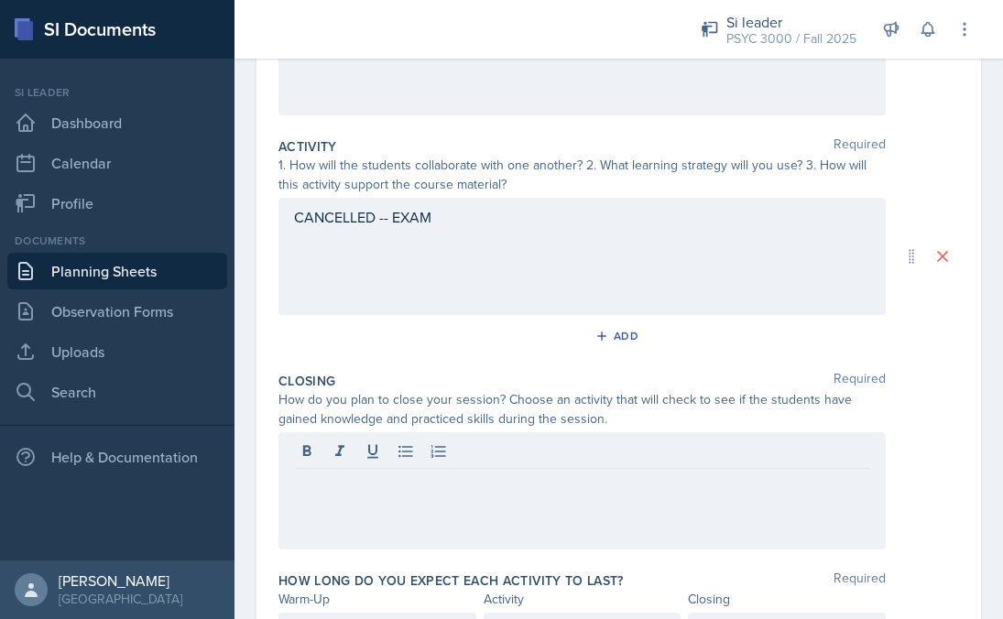
click at [316, 493] on p at bounding box center [582, 484] width 576 height 22
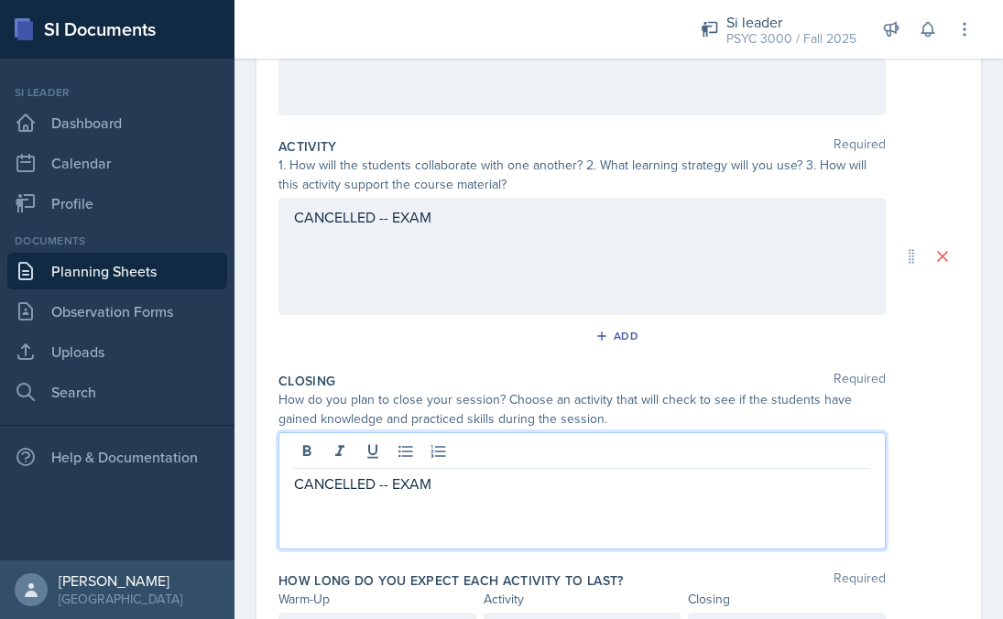
scroll to position [436, 0]
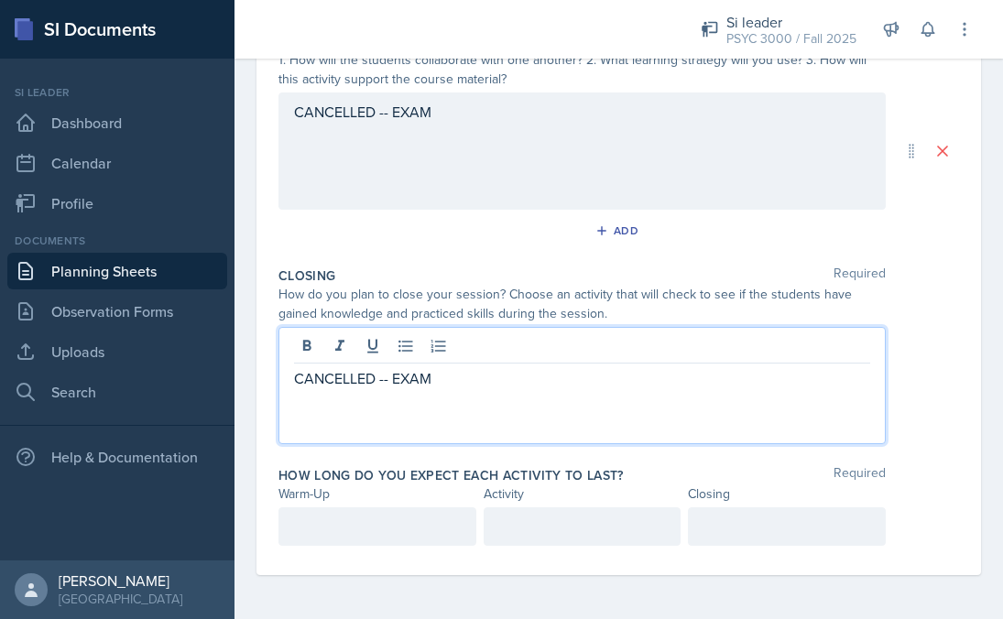
click at [400, 510] on div at bounding box center [378, 527] width 198 height 38
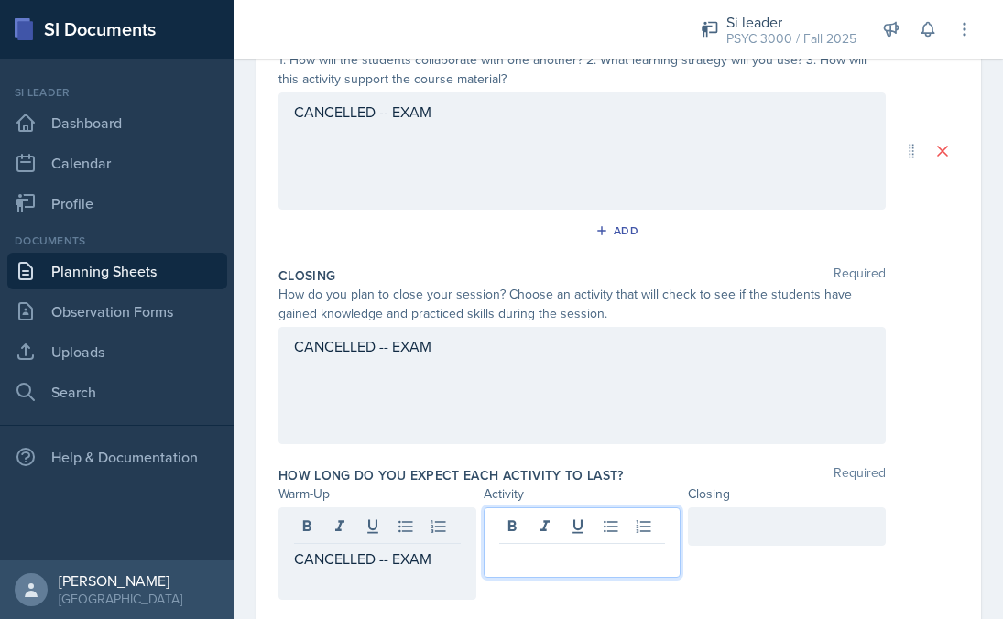
click at [518, 523] on div at bounding box center [583, 543] width 198 height 71
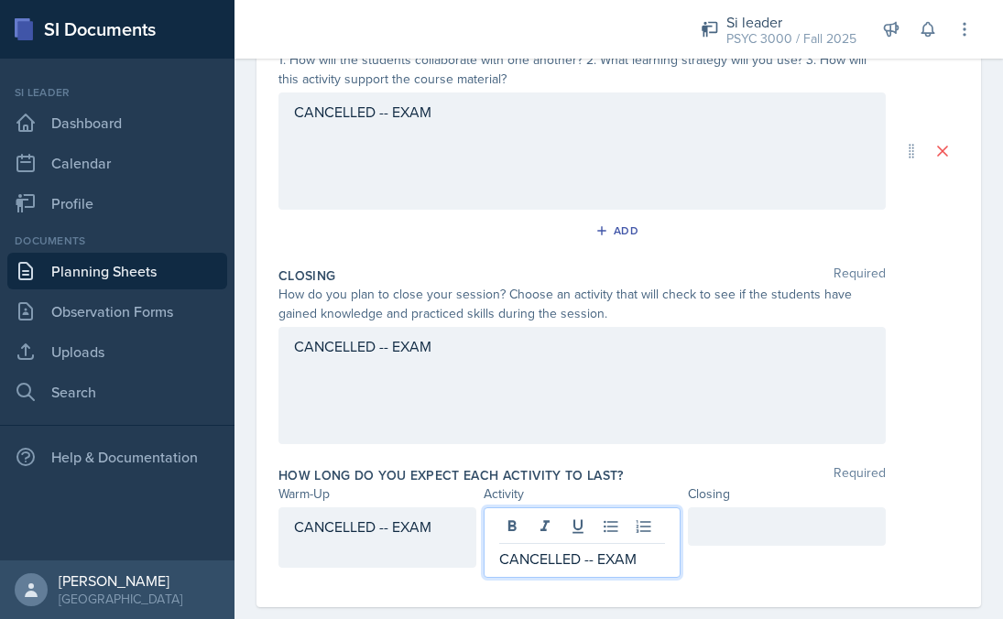
click at [725, 532] on div at bounding box center [787, 527] width 198 height 38
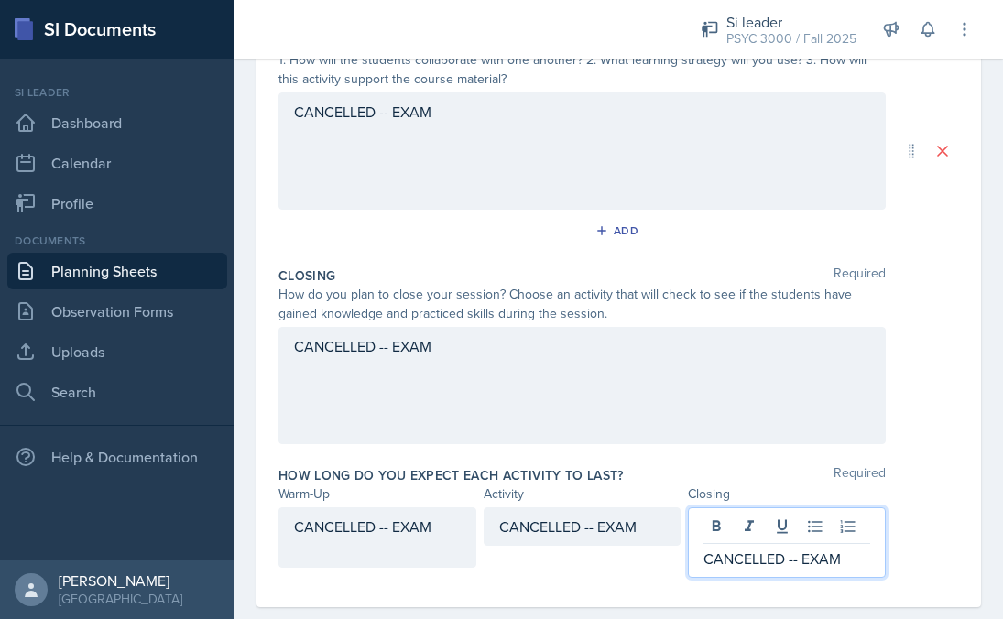
scroll to position [0, 0]
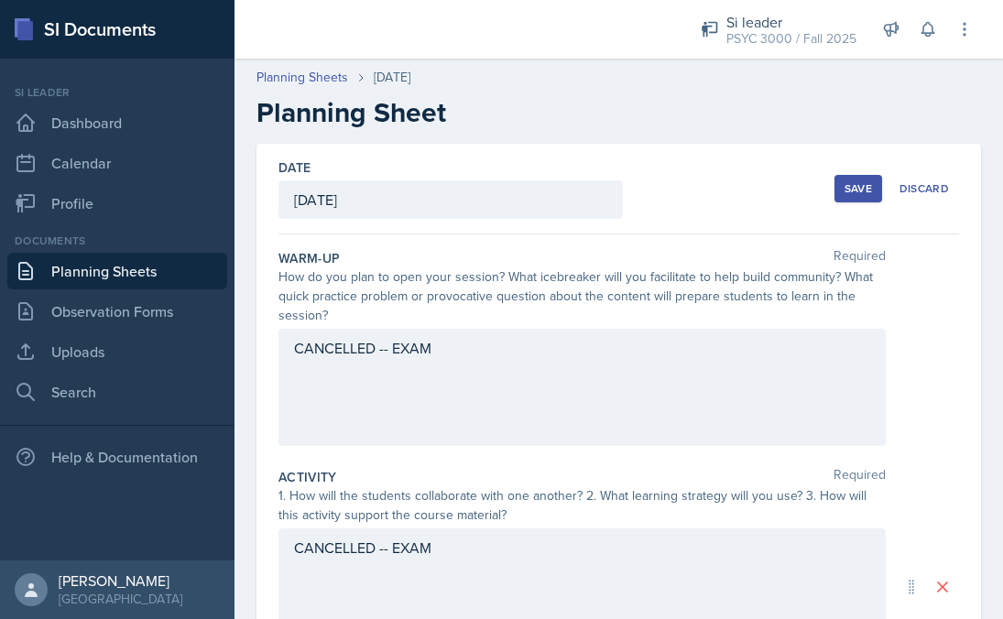
click at [445, 360] on div "CANCELLED -- EXAM" at bounding box center [582, 387] width 607 height 117
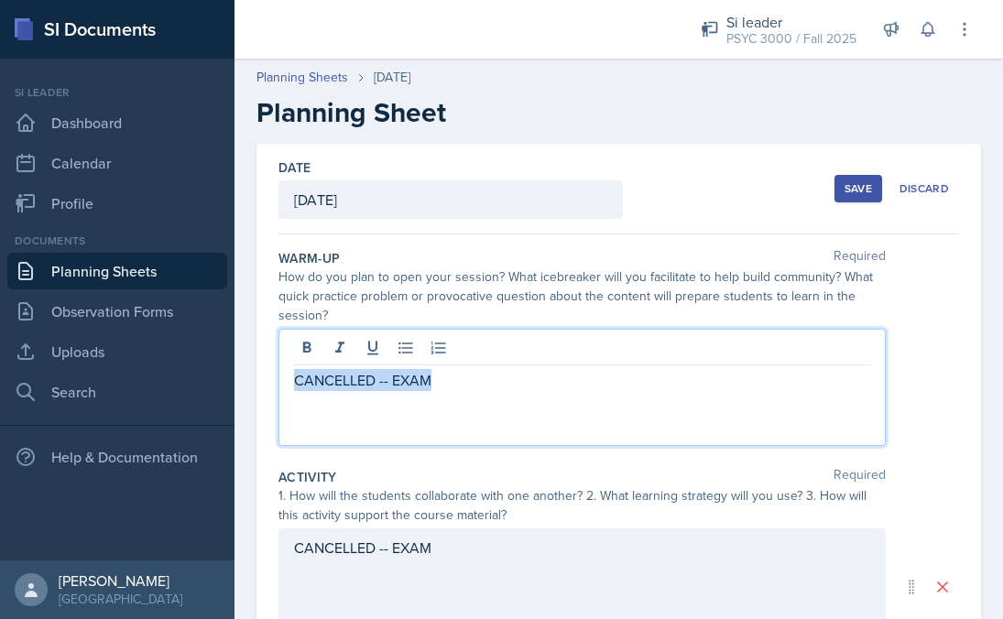
click at [432, 377] on p "CANCELLED -- EXAM" at bounding box center [582, 380] width 576 height 22
click at [440, 543] on div "CANCELLED -- EXAM" at bounding box center [582, 587] width 607 height 117
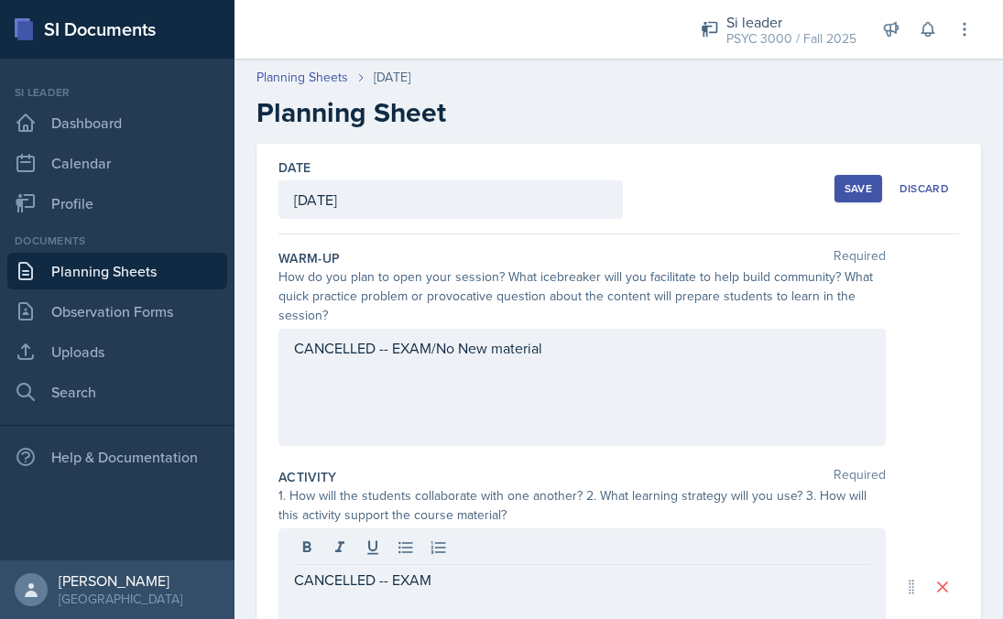
click at [447, 591] on div "CANCELLED -- EXAM" at bounding box center [582, 587] width 607 height 117
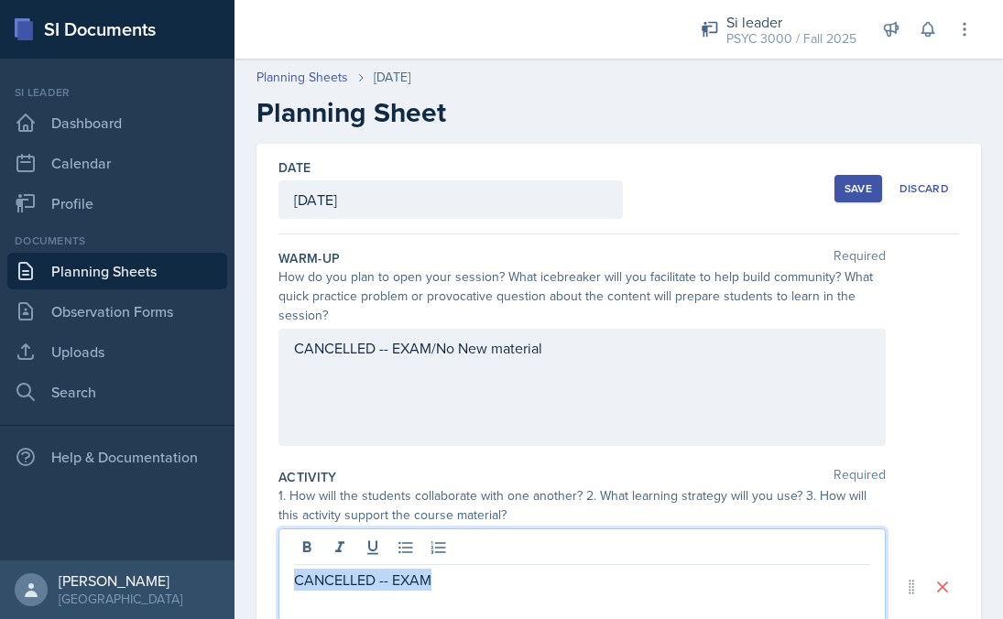
drag, startPoint x: 447, startPoint y: 584, endPoint x: 239, endPoint y: 557, distance: 209.8
click at [272, 563] on div "Date September 29th, 2025 September 2025 31 1 2 3 4 5 6 7 8 9 10 11 12 13 14 15…" at bounding box center [619, 589] width 725 height 890
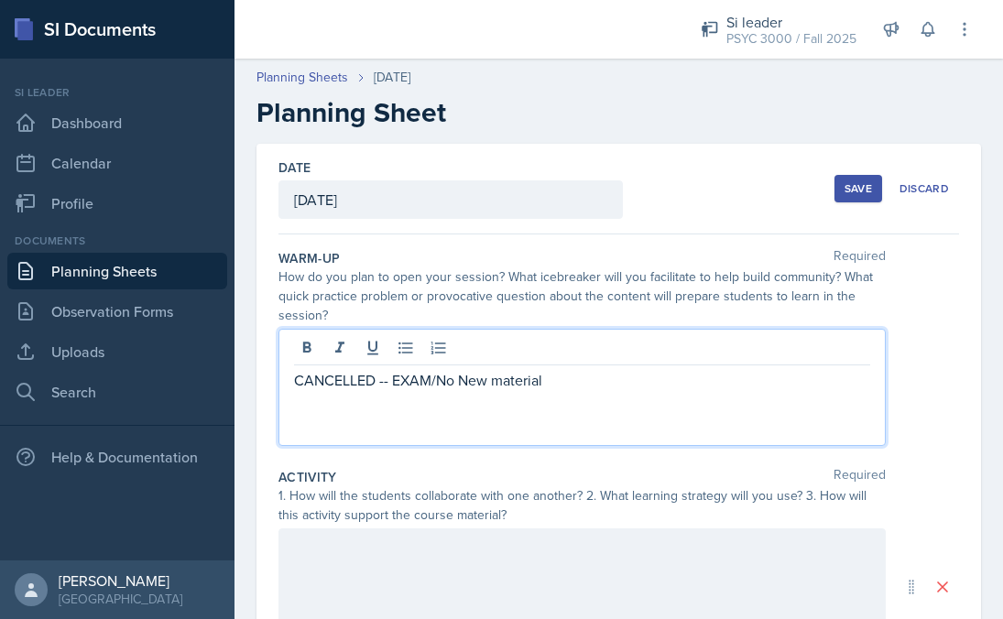
click at [377, 353] on div "CANCELLED -- EXAM/No New material" at bounding box center [582, 387] width 607 height 117
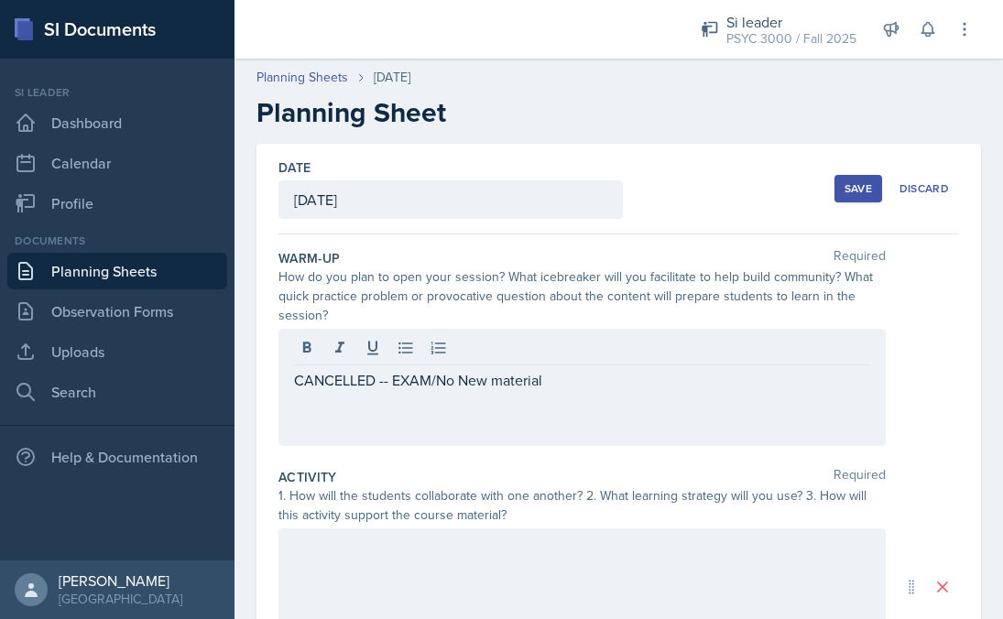
click at [377, 353] on icon at bounding box center [373, 348] width 18 height 18
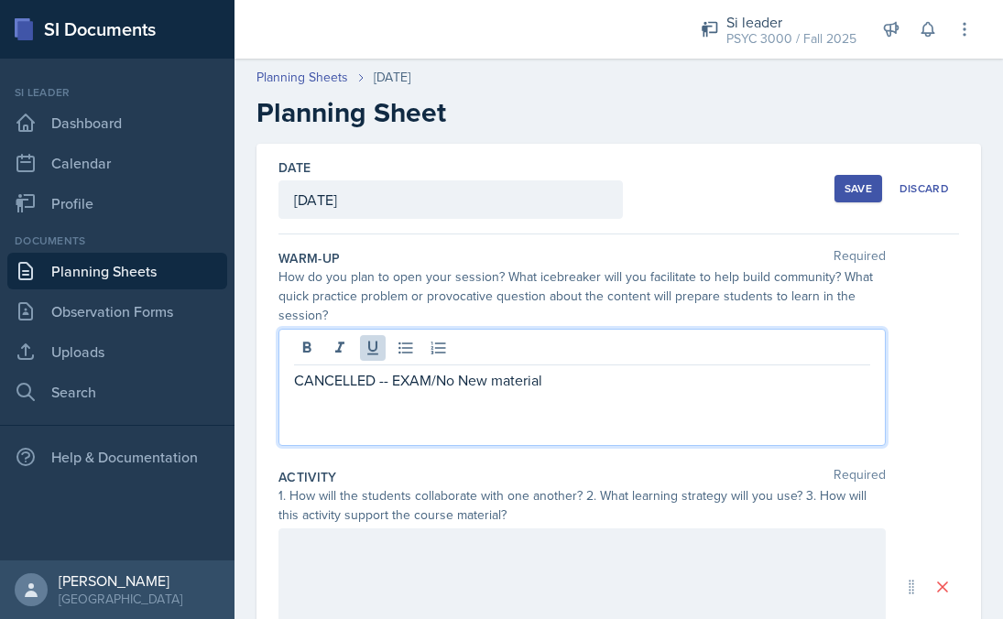
click at [384, 381] on p "CANCELLED -- EXAM/No New material" at bounding box center [582, 380] width 576 height 22
copy p "CANCELLED -- EXAM/No New material"
click at [324, 569] on div at bounding box center [582, 587] width 607 height 117
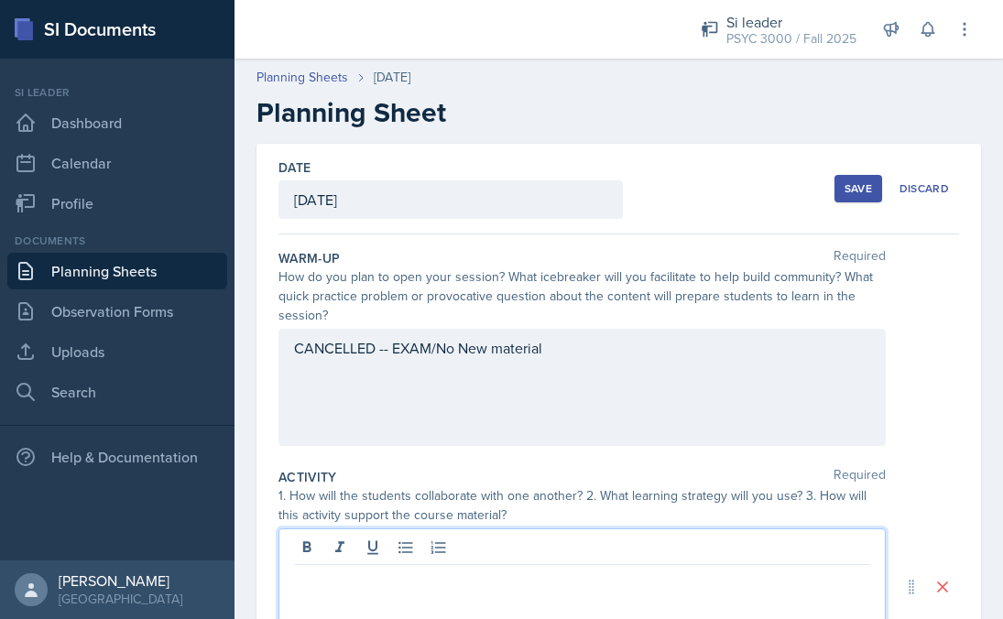
click at [311, 584] on p at bounding box center [582, 580] width 576 height 22
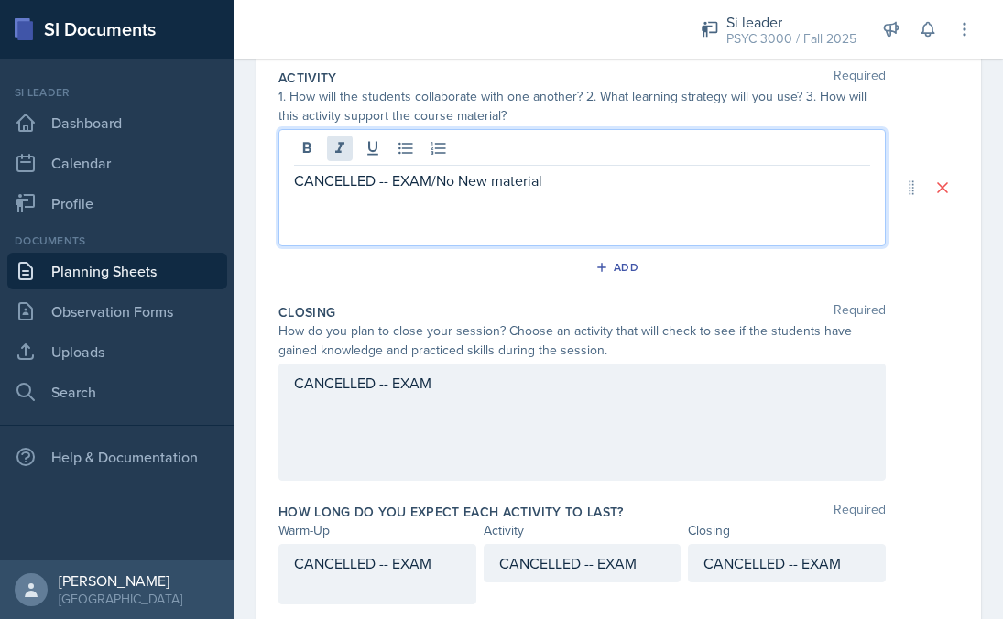
scroll to position [458, 0]
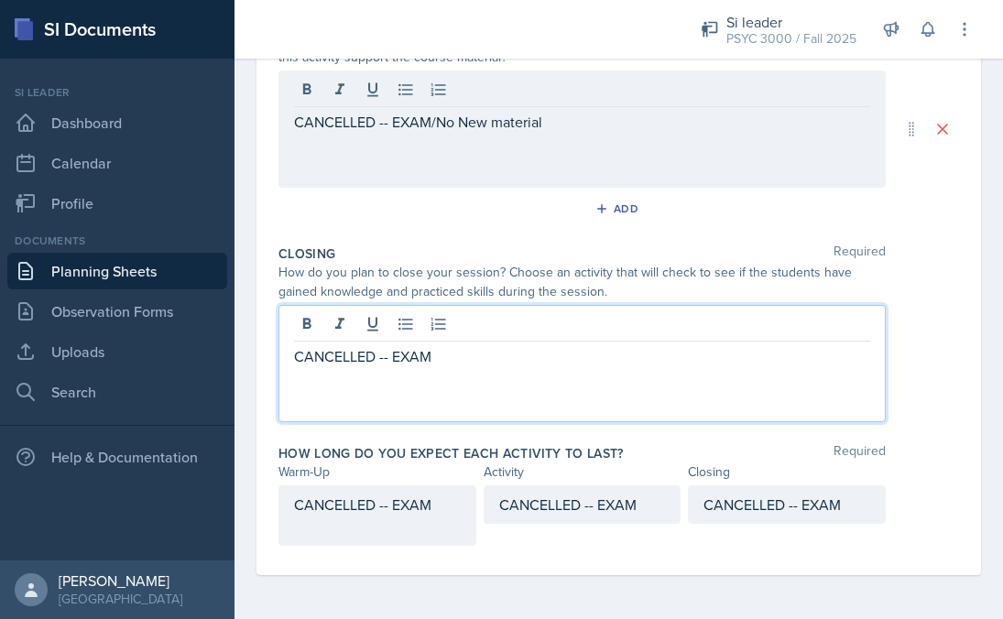
click at [399, 333] on div "CANCELLED -- EXAM" at bounding box center [582, 363] width 607 height 117
click at [399, 333] on button at bounding box center [406, 324] width 26 height 26
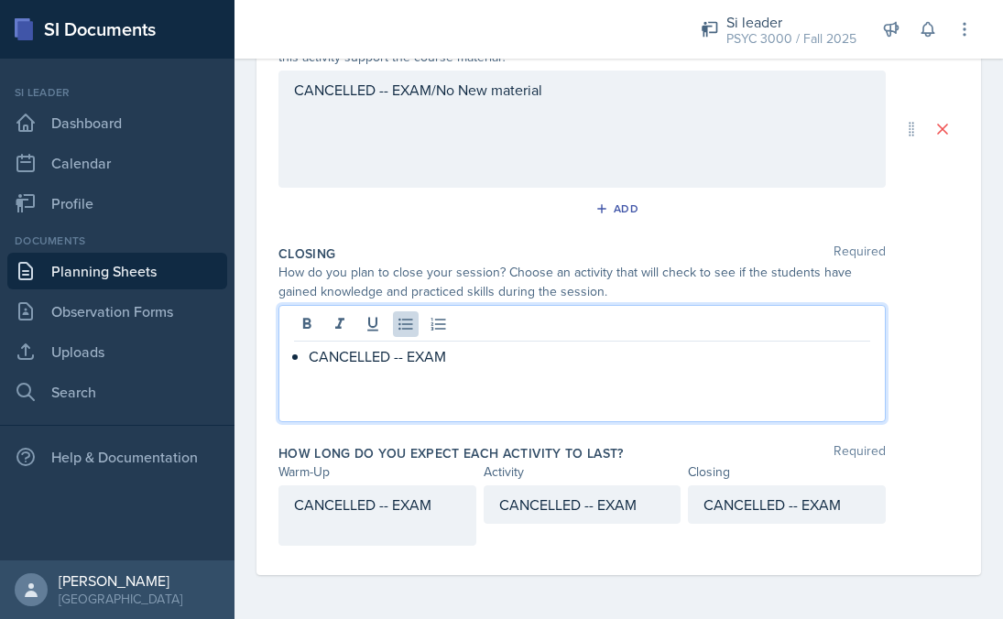
click at [408, 360] on p "CANCELLED -- EXAM" at bounding box center [590, 356] width 562 height 22
click at [406, 360] on p "CANCELLED -- EXAM" at bounding box center [590, 356] width 562 height 22
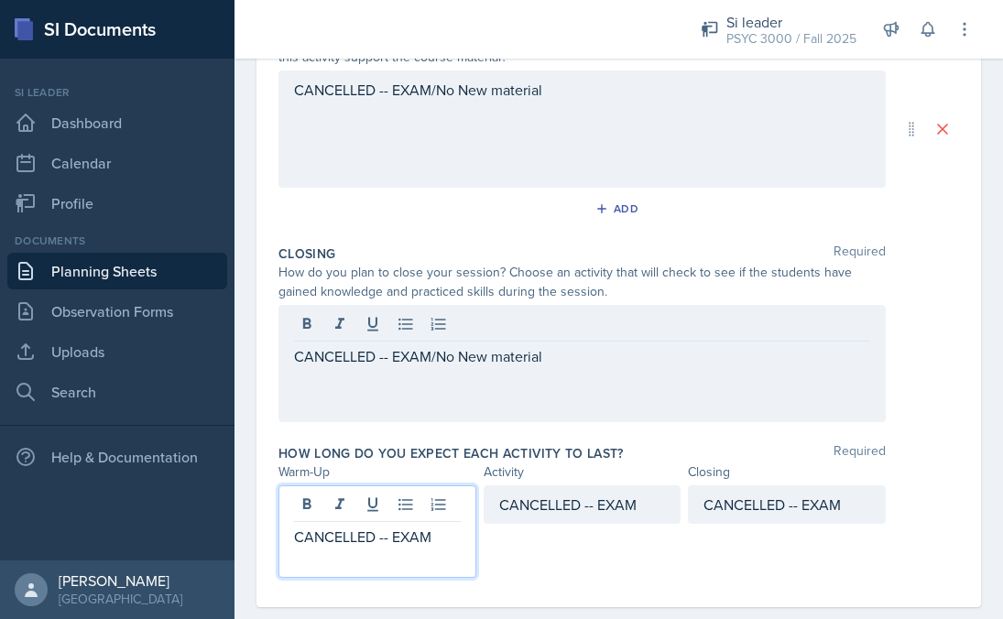
click at [366, 509] on div "CANCELLED -- EXAM" at bounding box center [378, 532] width 198 height 93
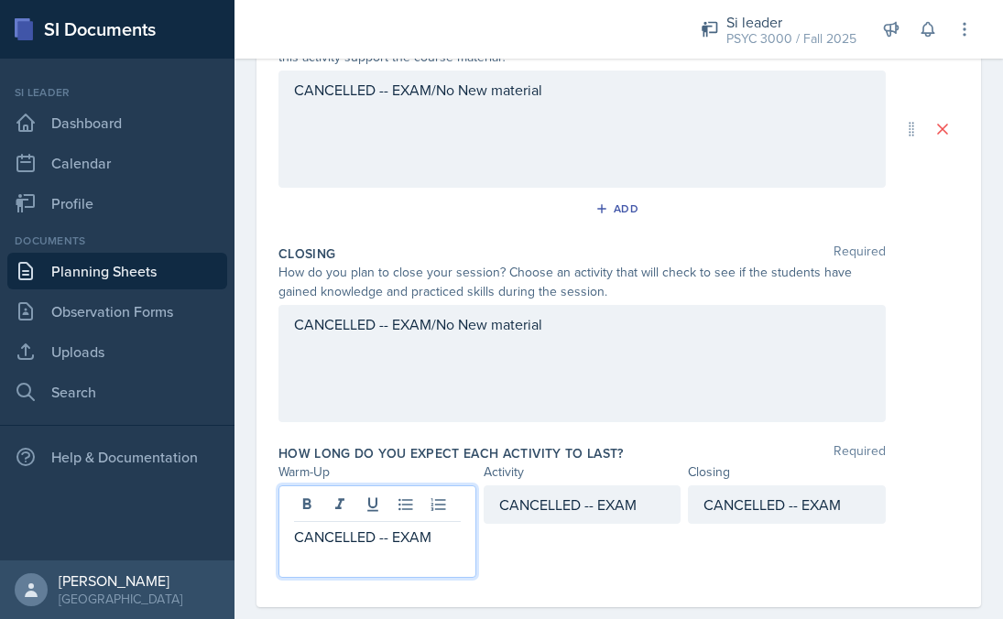
click at [365, 545] on p "CANCELLED -- EXAM" at bounding box center [377, 537] width 167 height 22
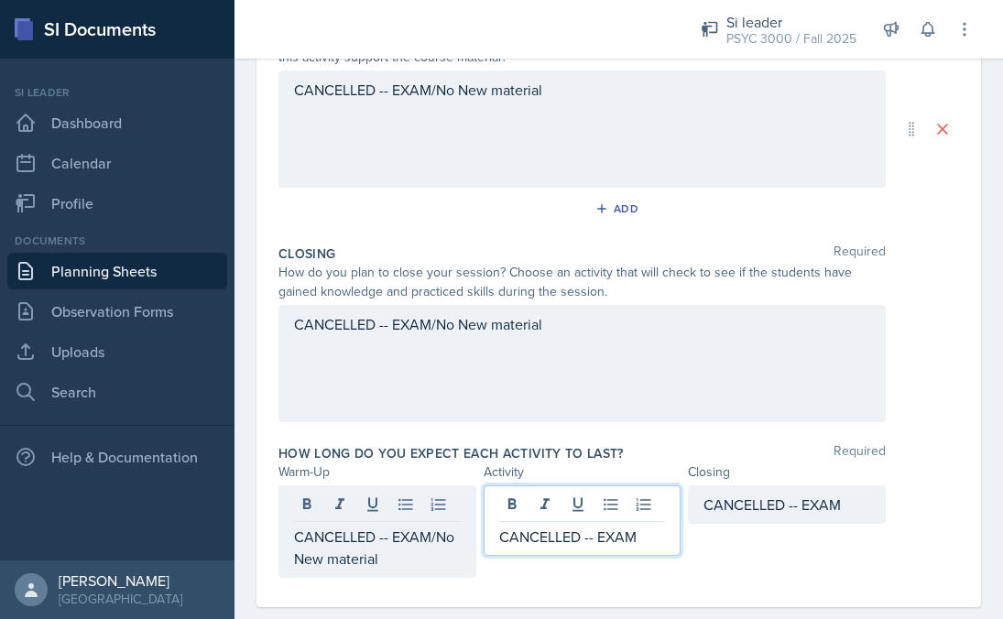
click at [547, 504] on div "CANCELLED -- EXAM" at bounding box center [583, 521] width 198 height 71
click at [547, 504] on icon at bounding box center [545, 505] width 18 height 18
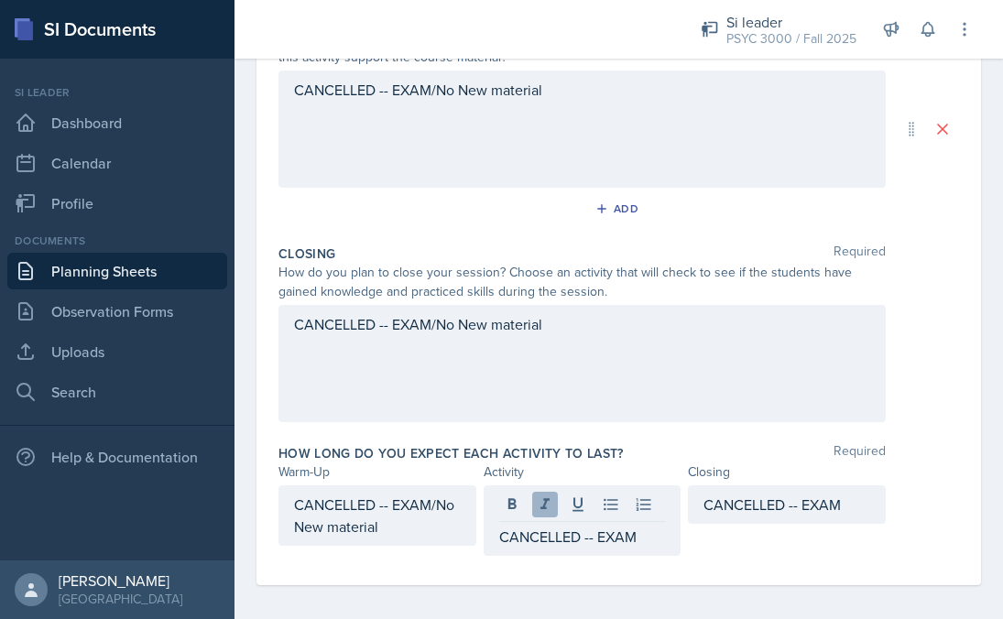
click at [542, 495] on button at bounding box center [545, 505] width 26 height 26
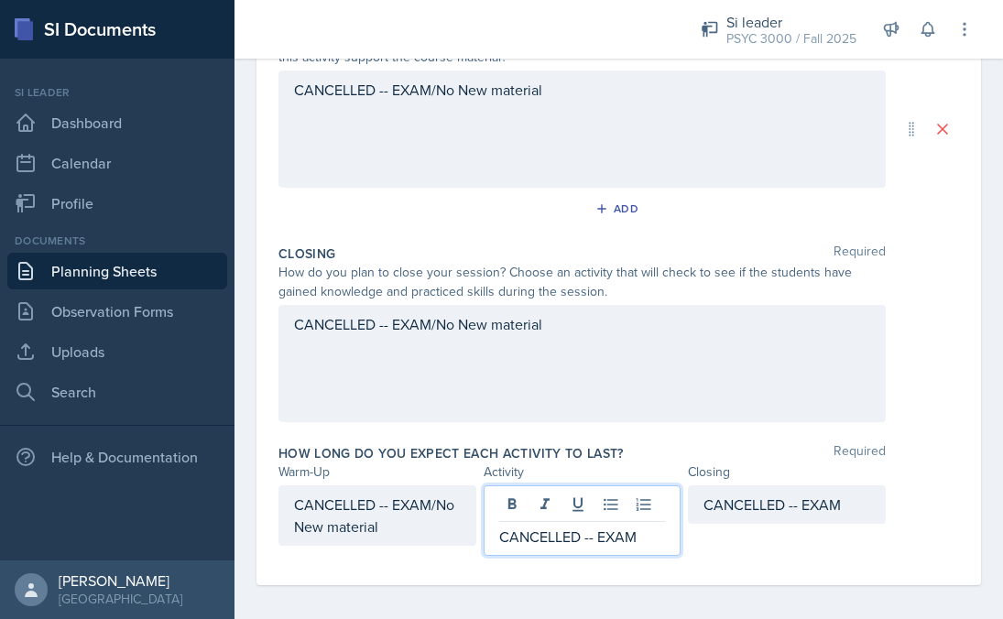
click at [558, 541] on p "CANCELLED -- EXAM" at bounding box center [582, 537] width 167 height 22
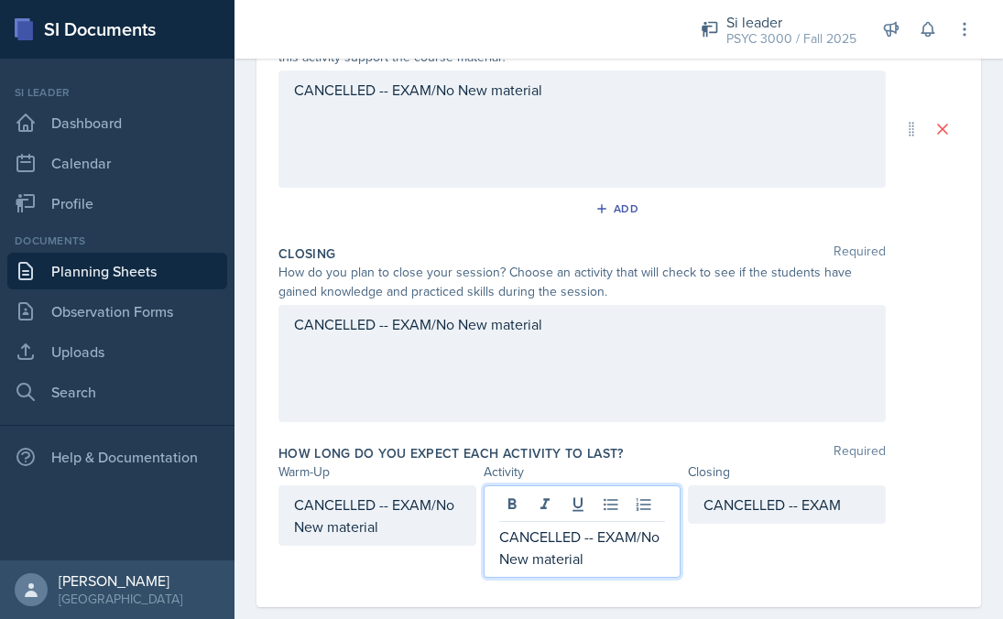
click at [719, 508] on div "CANCELLED -- EXAM" at bounding box center [787, 505] width 198 height 38
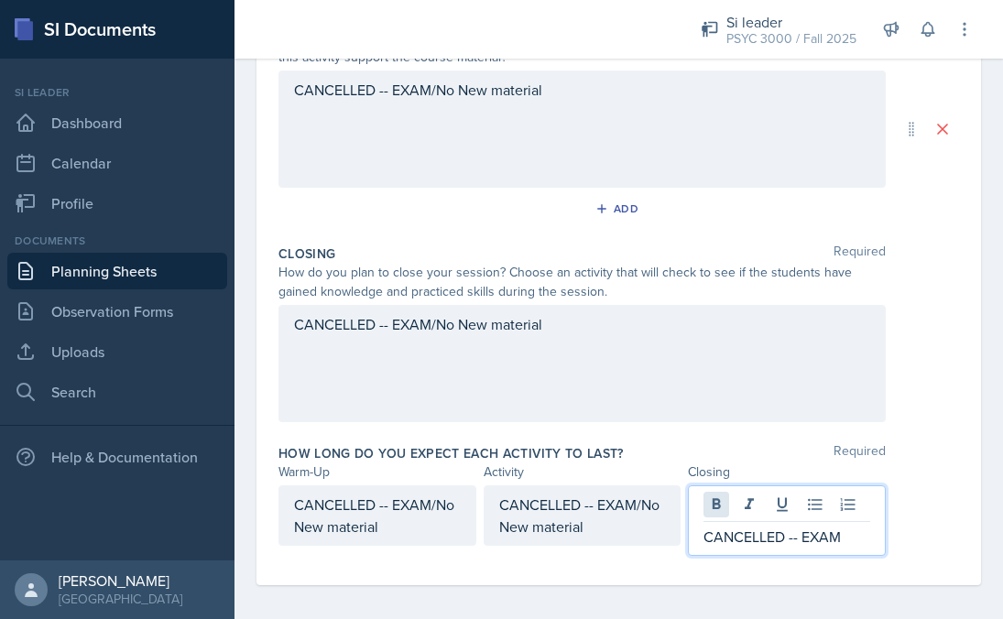
click at [719, 508] on button at bounding box center [717, 505] width 26 height 26
click at [707, 502] on icon at bounding box center [716, 505] width 18 height 18
click at [710, 541] on p "CANCELLED -- EXAM" at bounding box center [787, 537] width 167 height 22
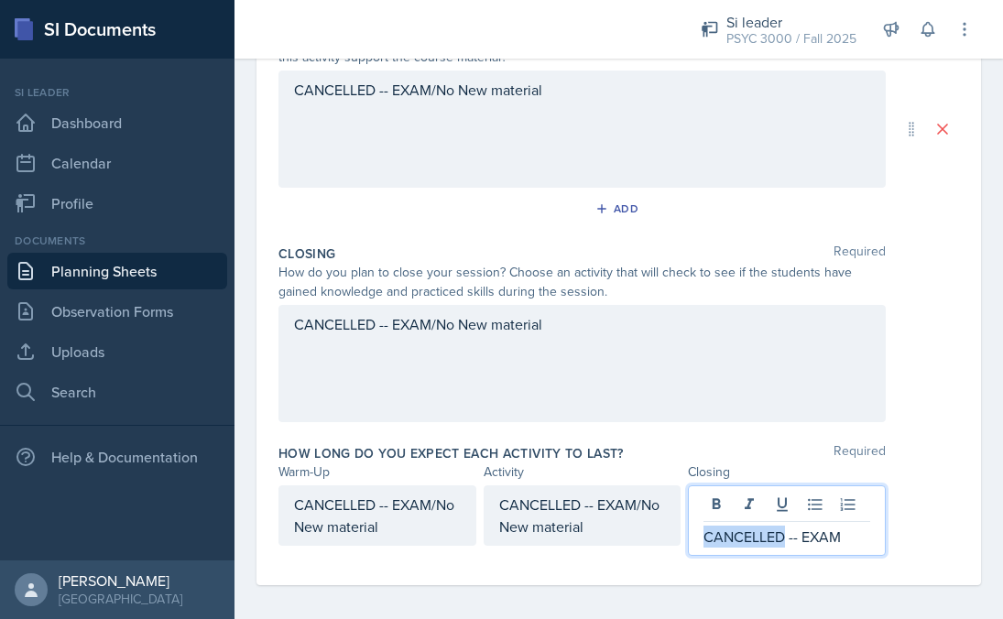
click at [710, 541] on p "CANCELLED -- EXAM" at bounding box center [787, 537] width 167 height 22
click at [710, 540] on p "CANCELLED -- EXAM" at bounding box center [787, 537] width 167 height 22
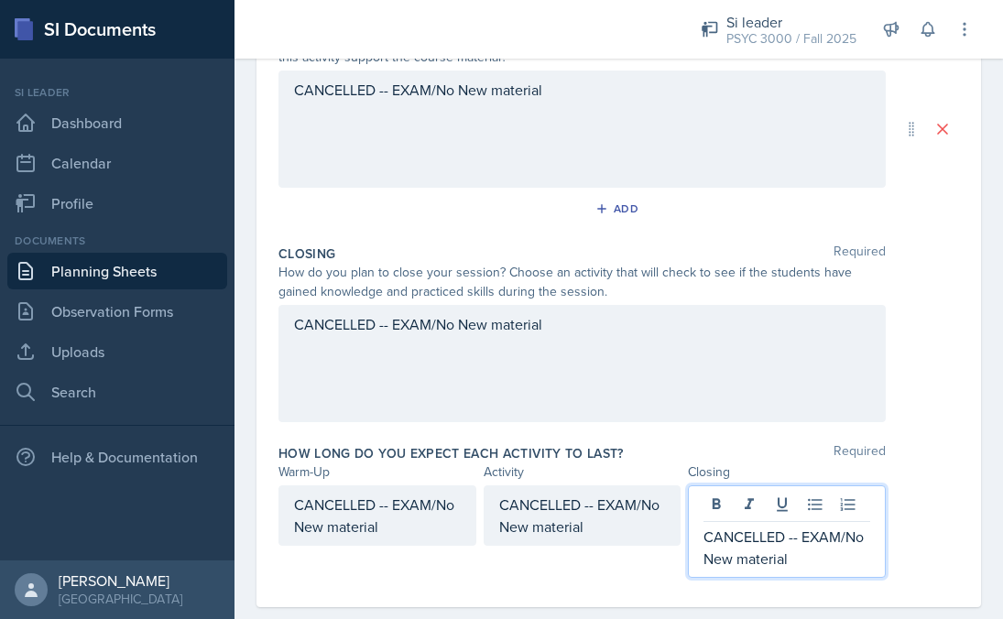
scroll to position [0, 0]
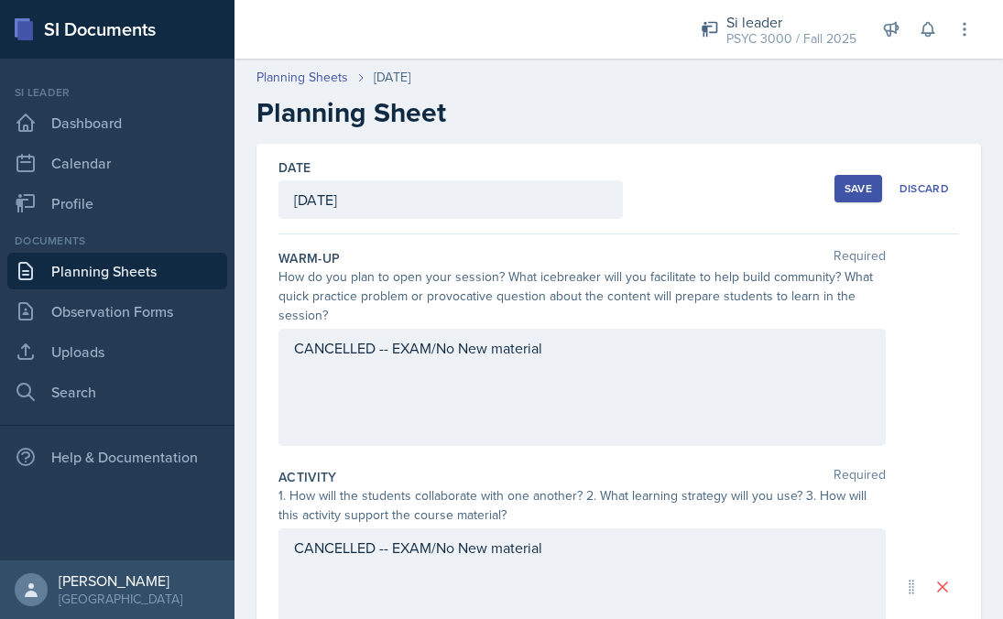
click at [863, 188] on button "Save" at bounding box center [859, 188] width 48 height 27
